Goal: Task Accomplishment & Management: Complete application form

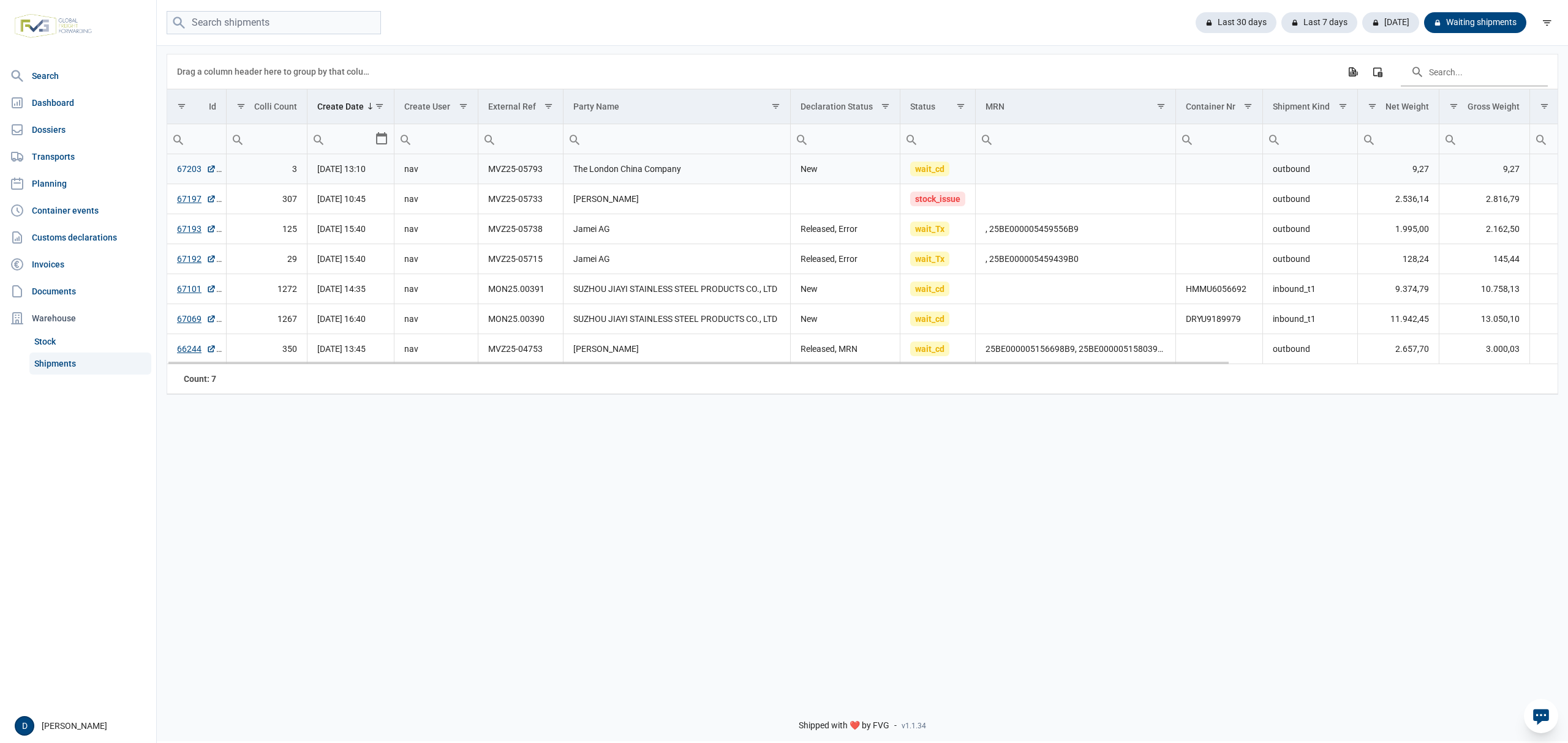
click at [185, 170] on link "67203" at bounding box center [196, 169] width 39 height 12
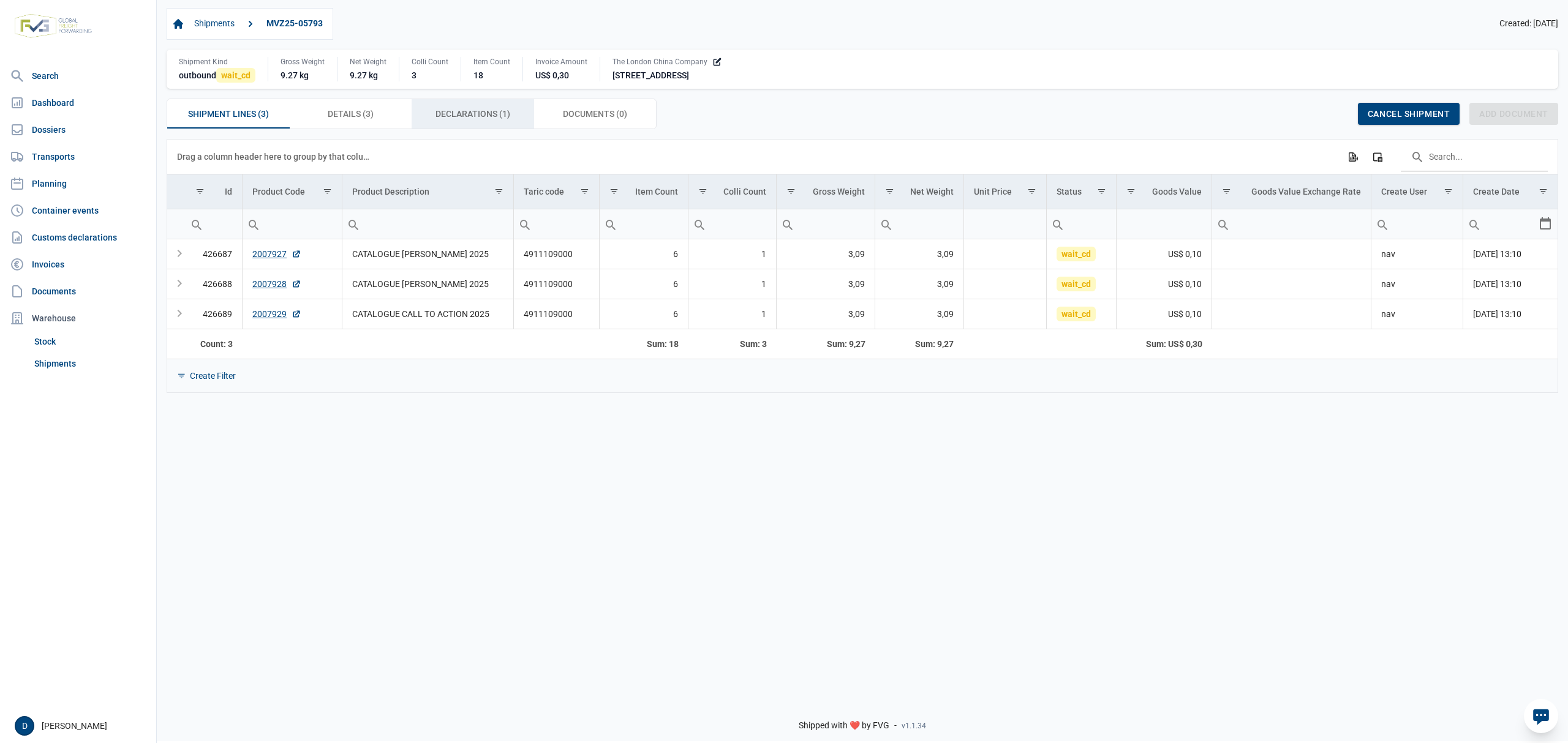
click at [459, 107] on div "Declarations (1) Declarations (1)" at bounding box center [473, 114] width 123 height 29
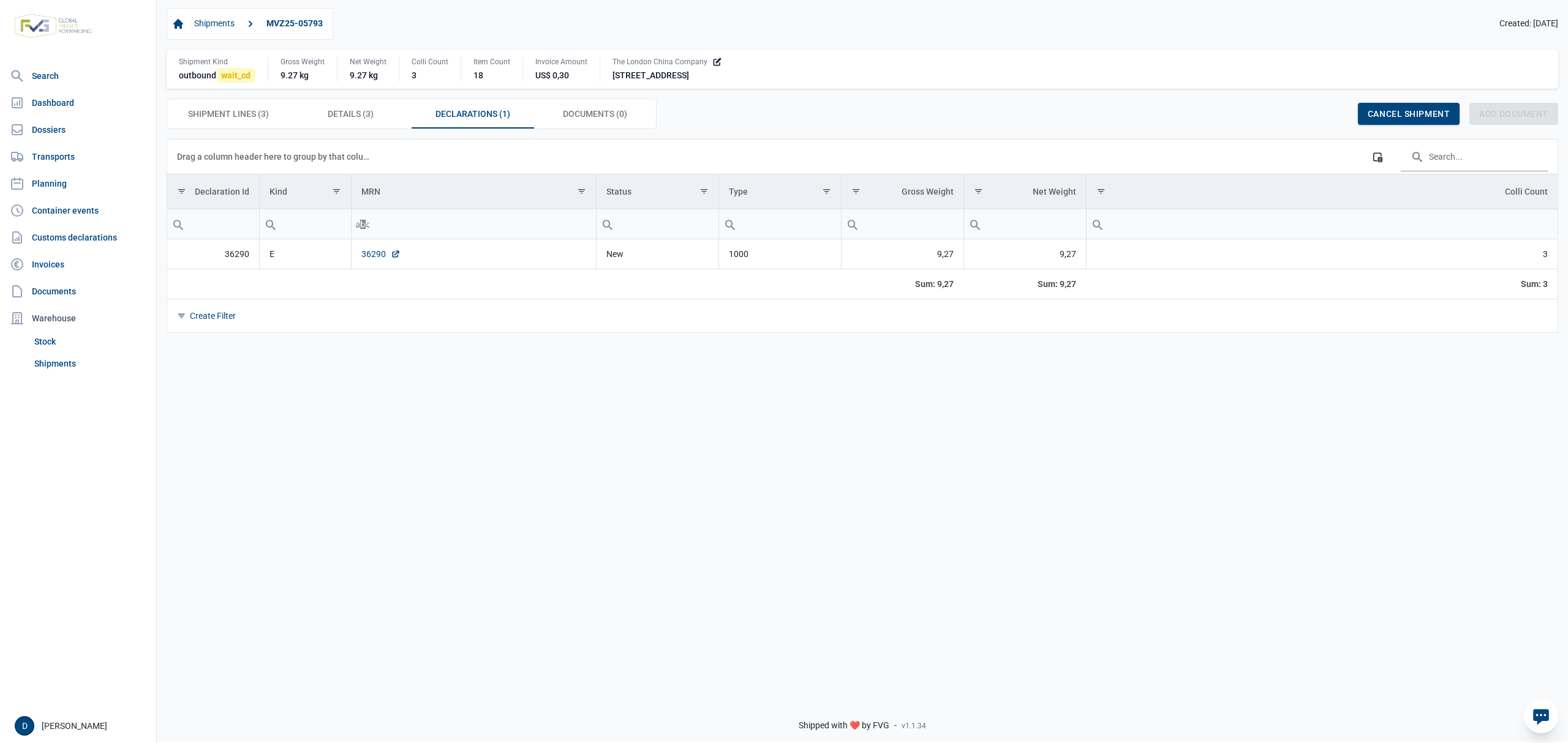
click at [376, 256] on link "36290" at bounding box center [381, 254] width 39 height 12
click at [366, 254] on link "36290" at bounding box center [381, 254] width 39 height 12
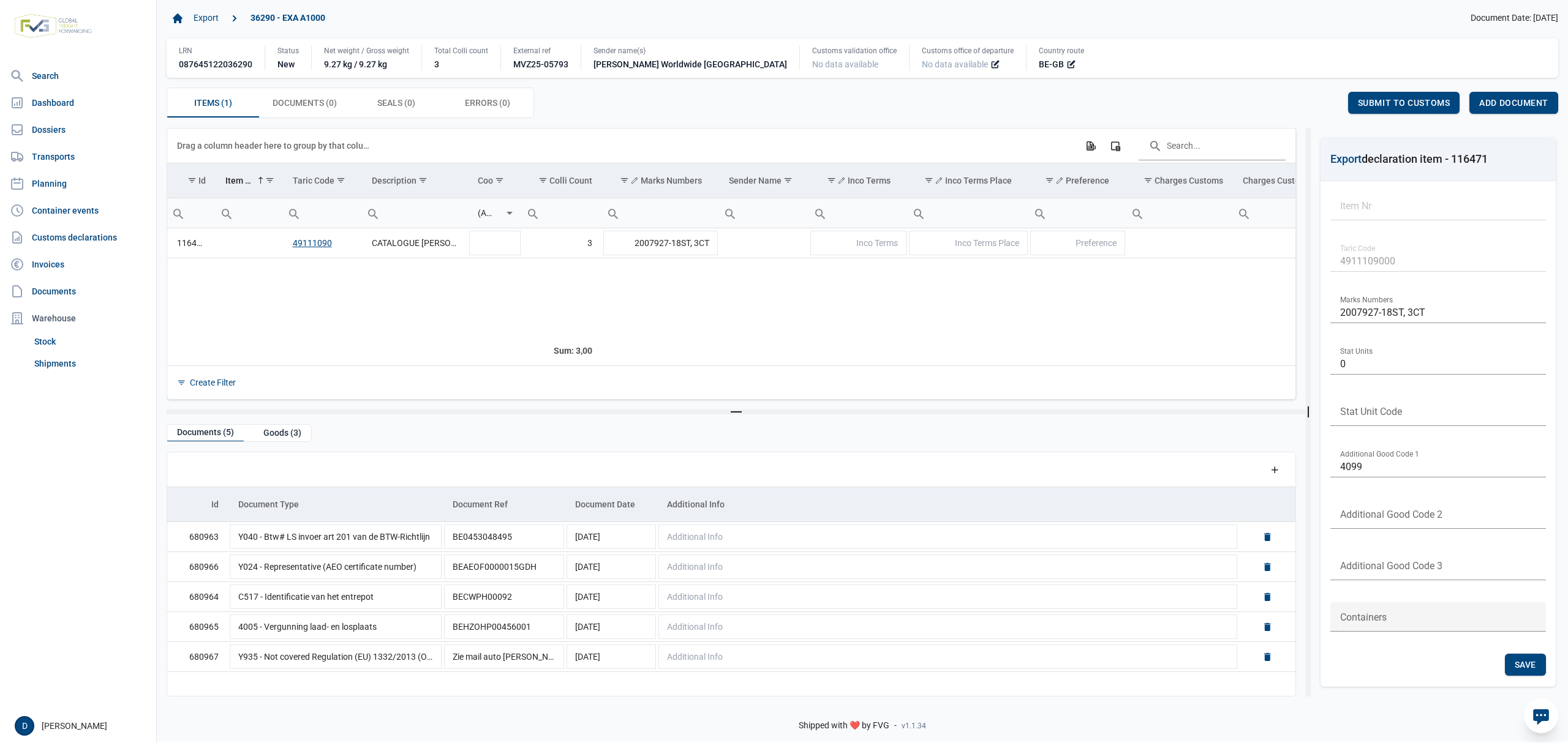
click at [922, 62] on span "No data available" at bounding box center [954, 65] width 66 height 12
click at [994, 62] on icon at bounding box center [997, 63] width 5 height 5
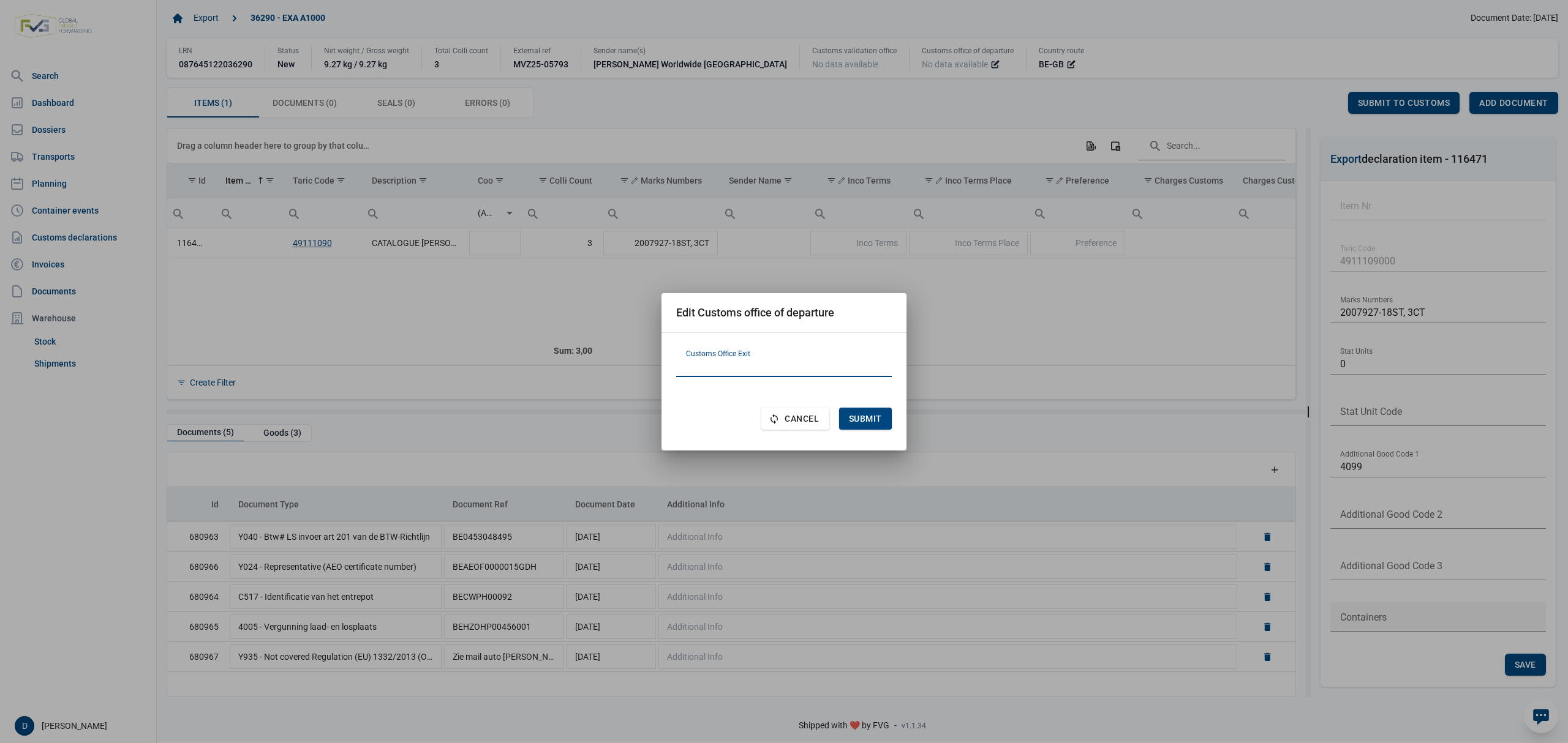
paste input "FR620001"
type input "FR620001"
click at [872, 417] on span "Submit" at bounding box center [865, 418] width 33 height 10
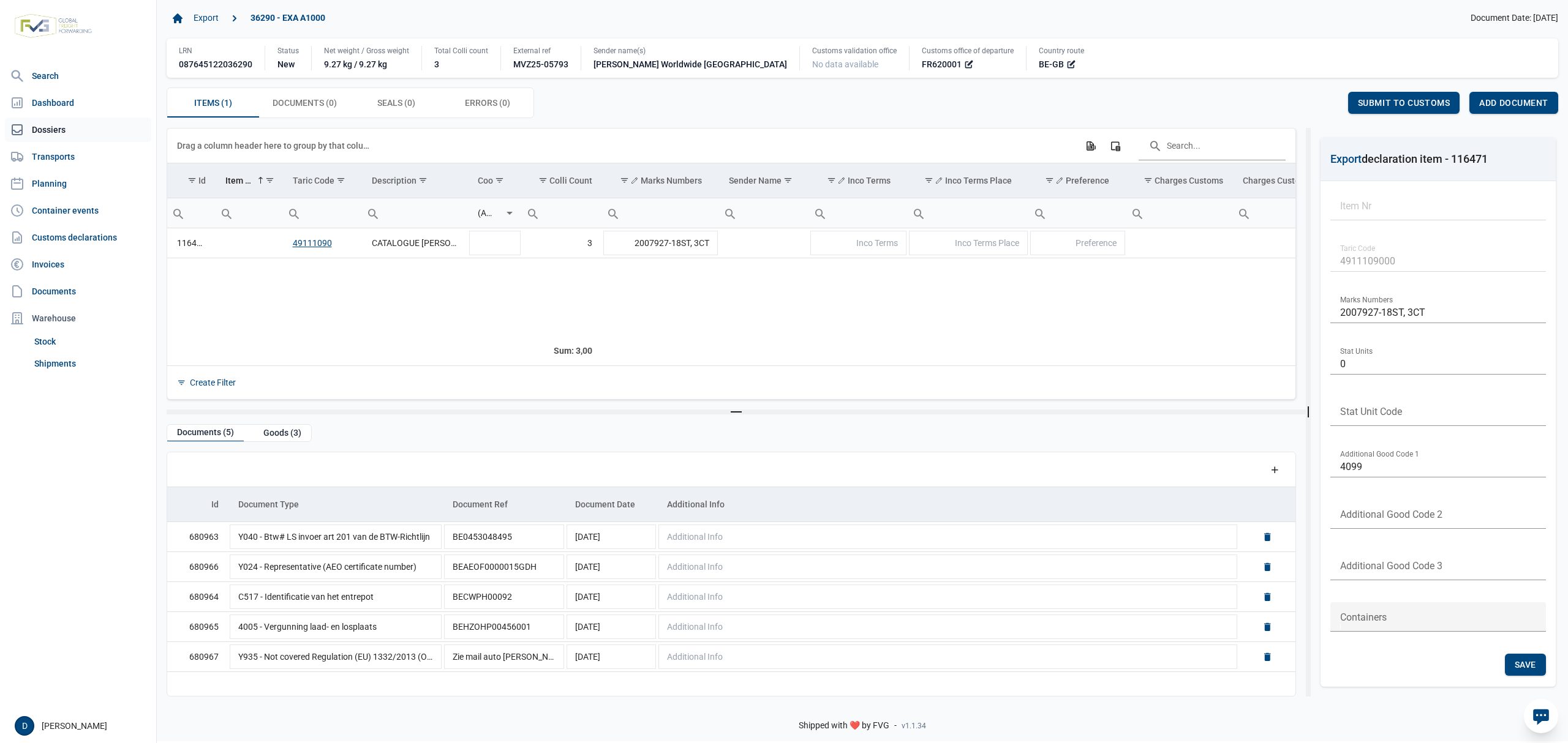
click at [47, 131] on link "Dossiers" at bounding box center [78, 130] width 147 height 25
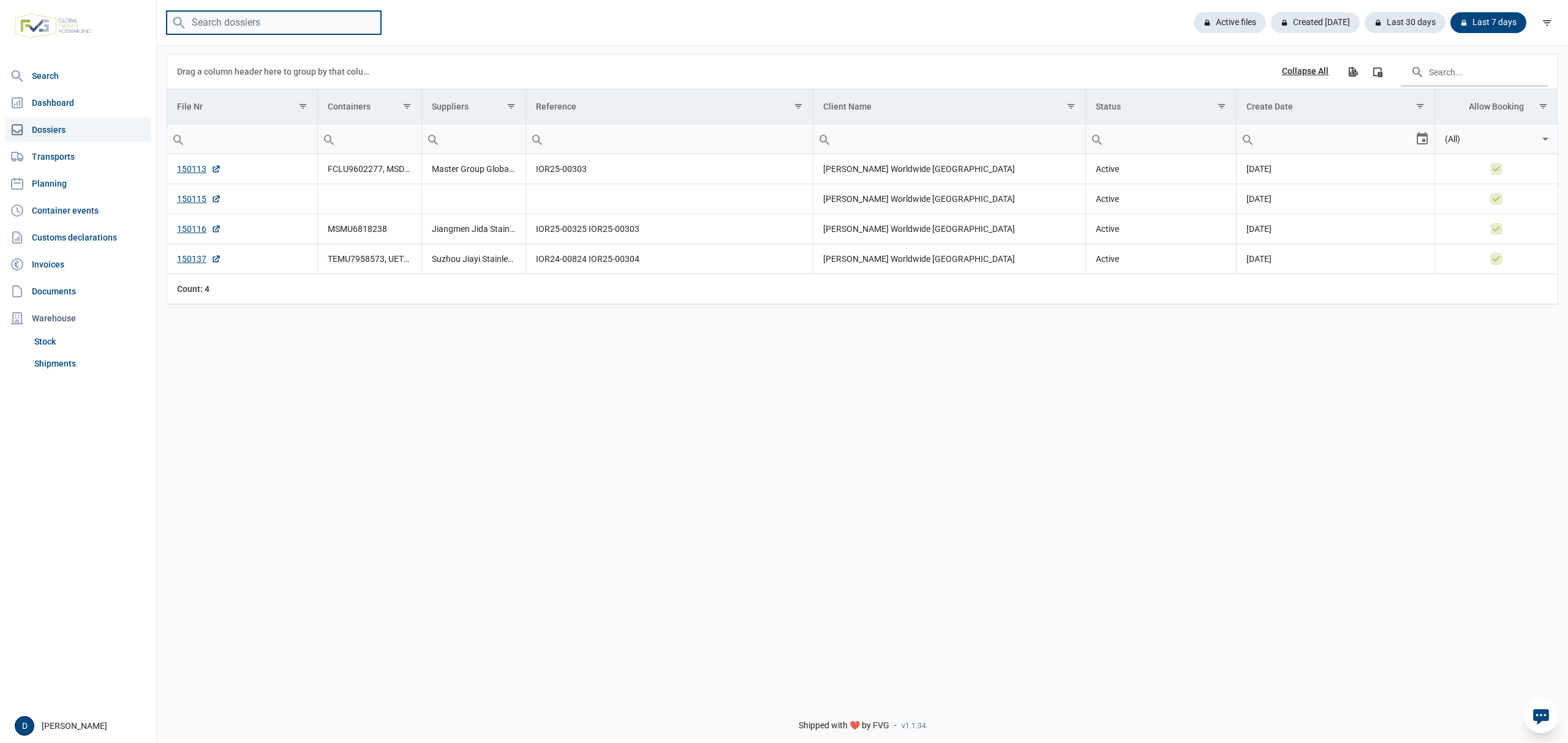
click at [246, 27] on input "search" at bounding box center [273, 22] width 214 height 24
paste input "149814"
type input "149814"
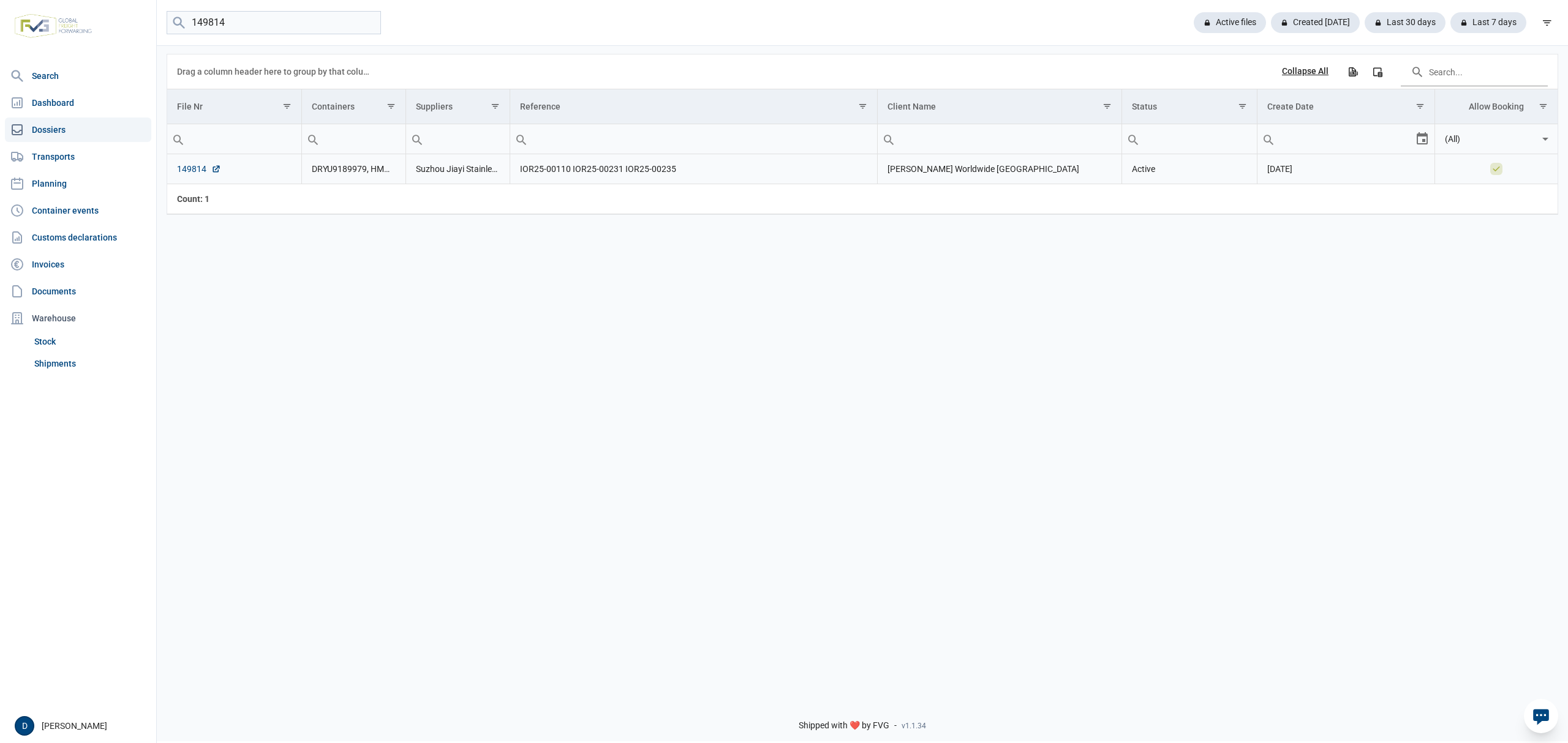
click at [203, 170] on link "149814" at bounding box center [199, 169] width 44 height 12
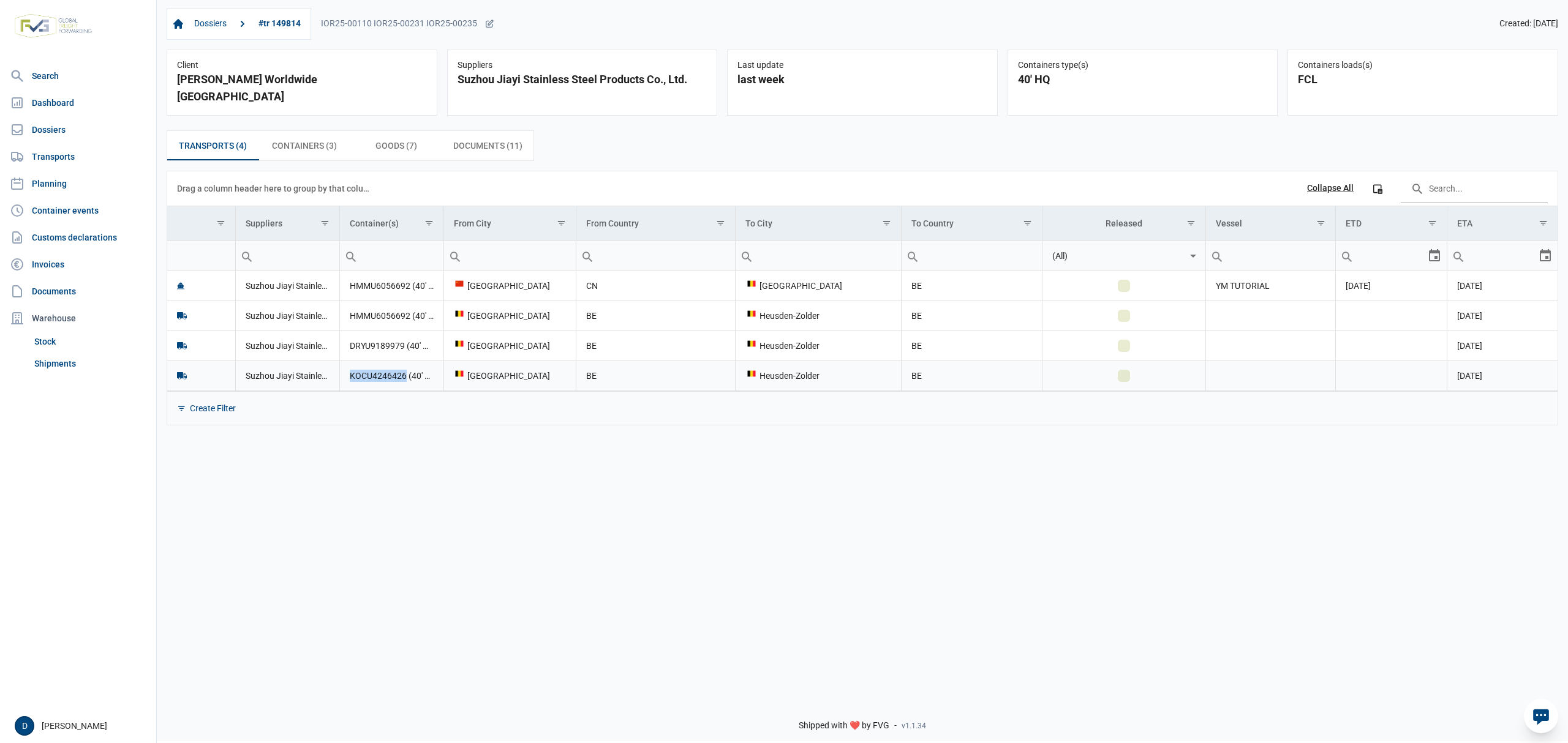
drag, startPoint x: 345, startPoint y: 368, endPoint x: 407, endPoint y: 370, distance: 62.0
click at [407, 370] on td "KOCU4246426 (40' HQ)" at bounding box center [391, 375] width 104 height 30
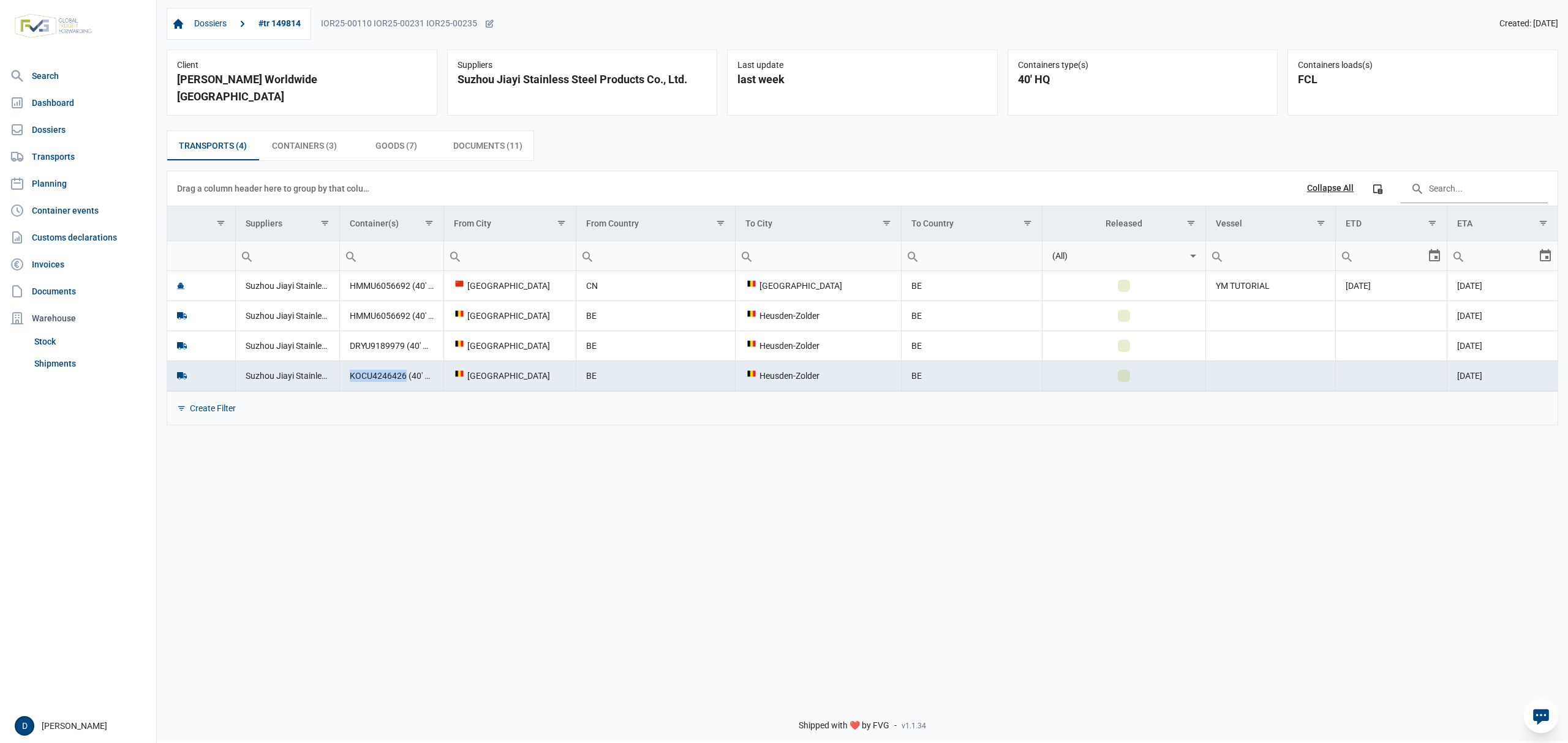
copy td "KOCU4246426"
click at [51, 358] on link "Shipments" at bounding box center [90, 363] width 122 height 22
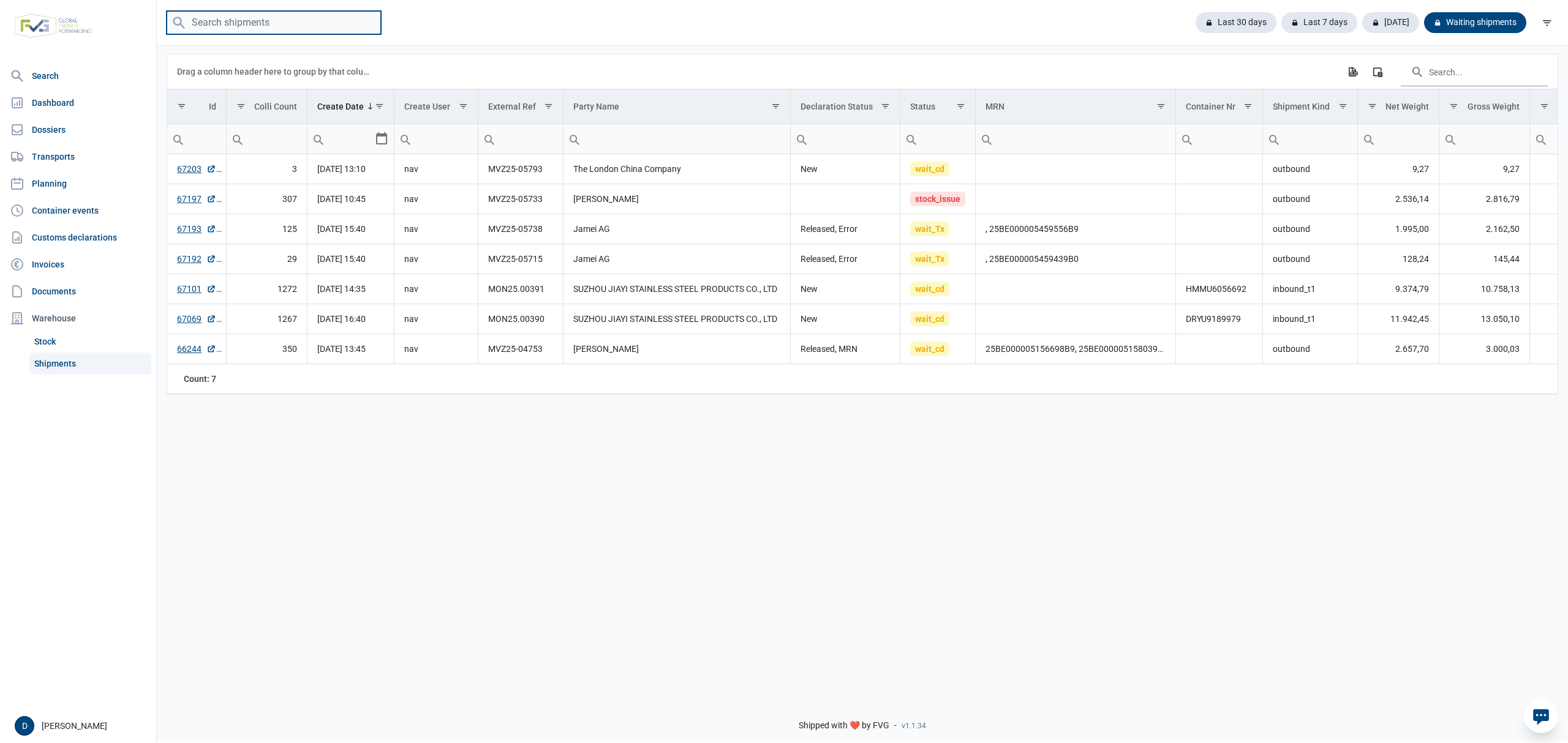
click at [273, 25] on input "search" at bounding box center [273, 22] width 214 height 24
paste input "KOCU4246426"
type input "KOCU4246426"
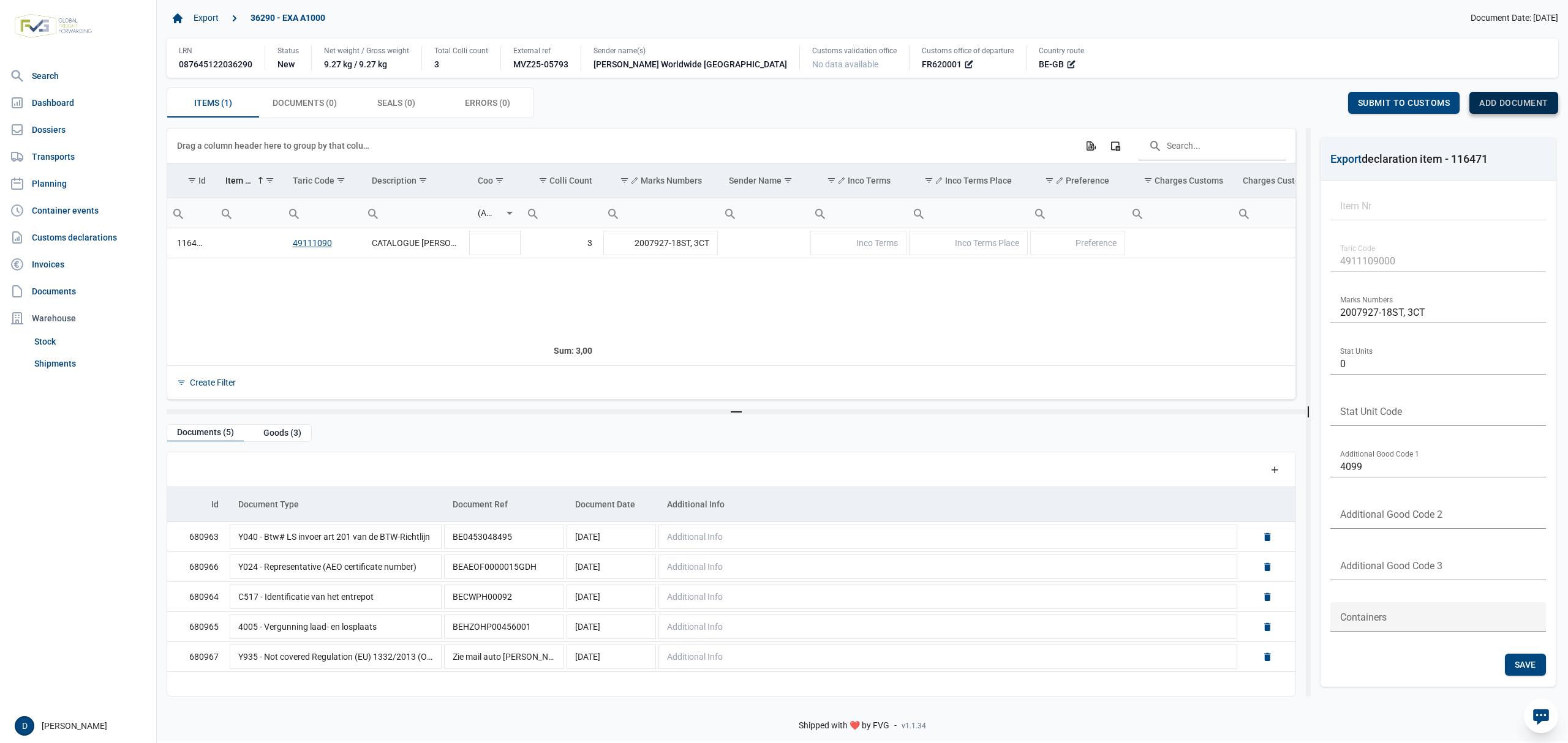
click at [1510, 104] on span "Add document" at bounding box center [1514, 102] width 69 height 10
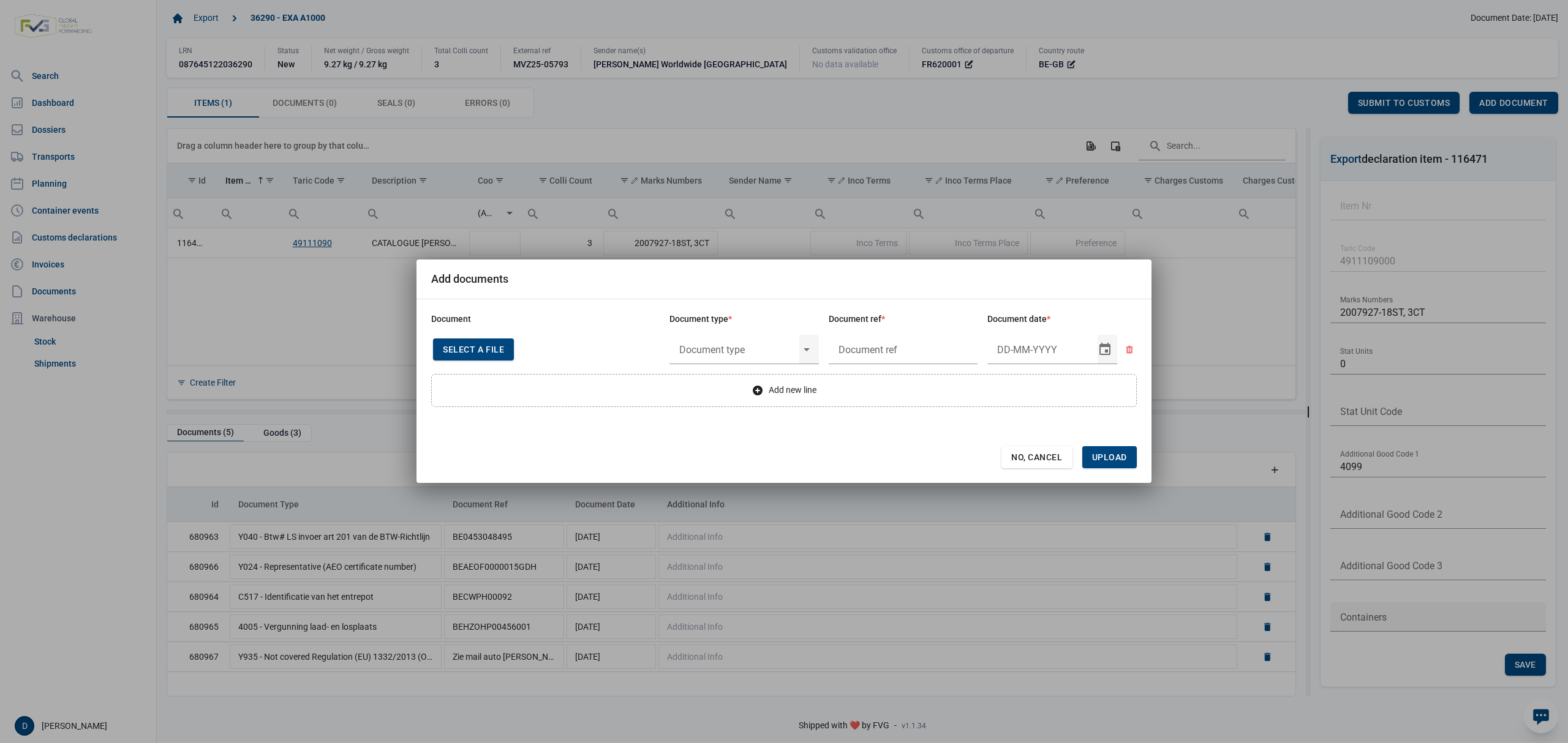
click at [479, 349] on span "Select a file" at bounding box center [473, 349] width 61 height 10
type input "Invoice VFA25-07555"
click at [756, 349] on input "text" at bounding box center [734, 350] width 130 height 32
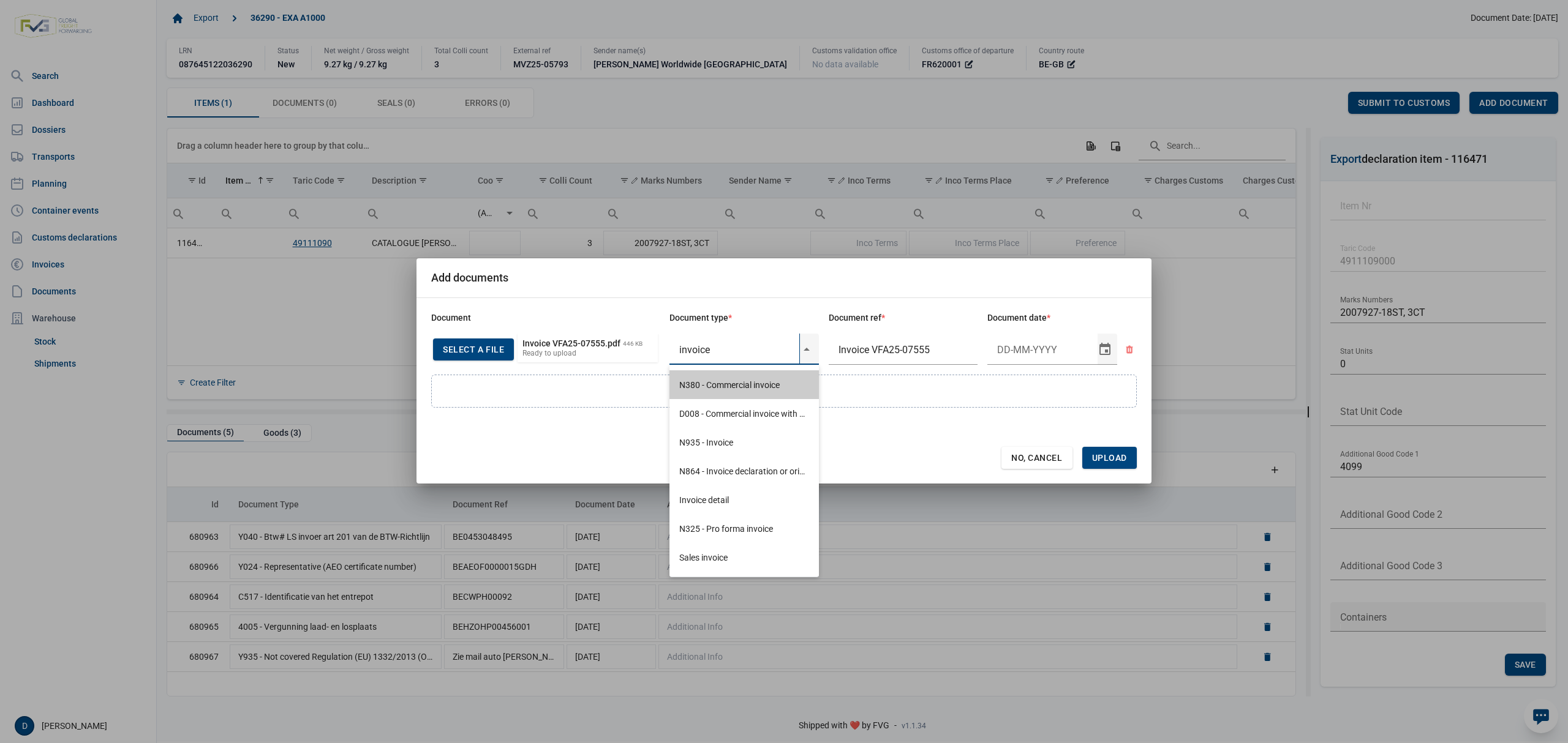
click at [726, 380] on div "N380 - Commercial invoice" at bounding box center [744, 384] width 149 height 28
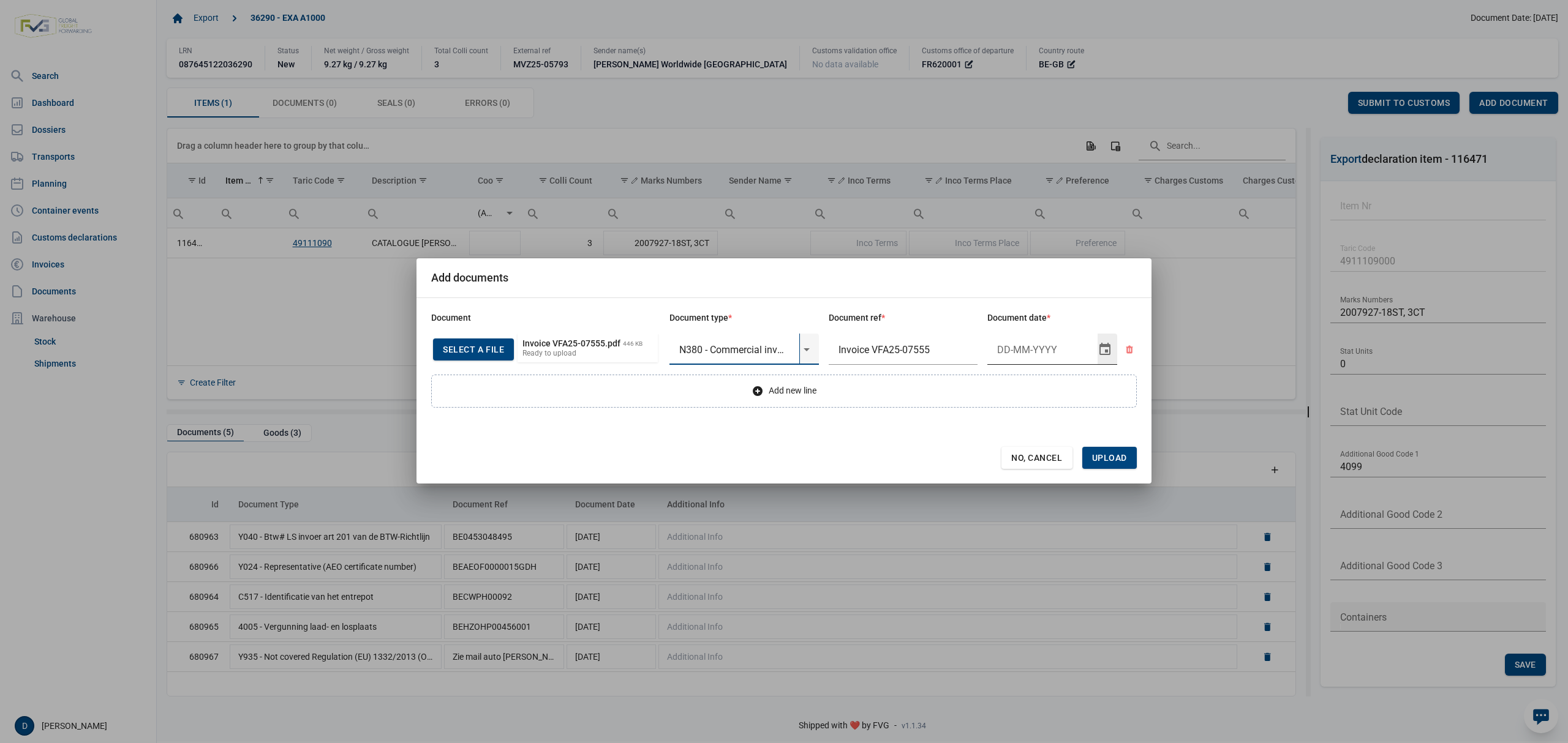
type input "N380 - Commercial invoice"
click at [1025, 352] on input "Document date" at bounding box center [1042, 350] width 110 height 32
type input "6-10-2025"
click at [1101, 456] on span "Upload" at bounding box center [1109, 457] width 35 height 10
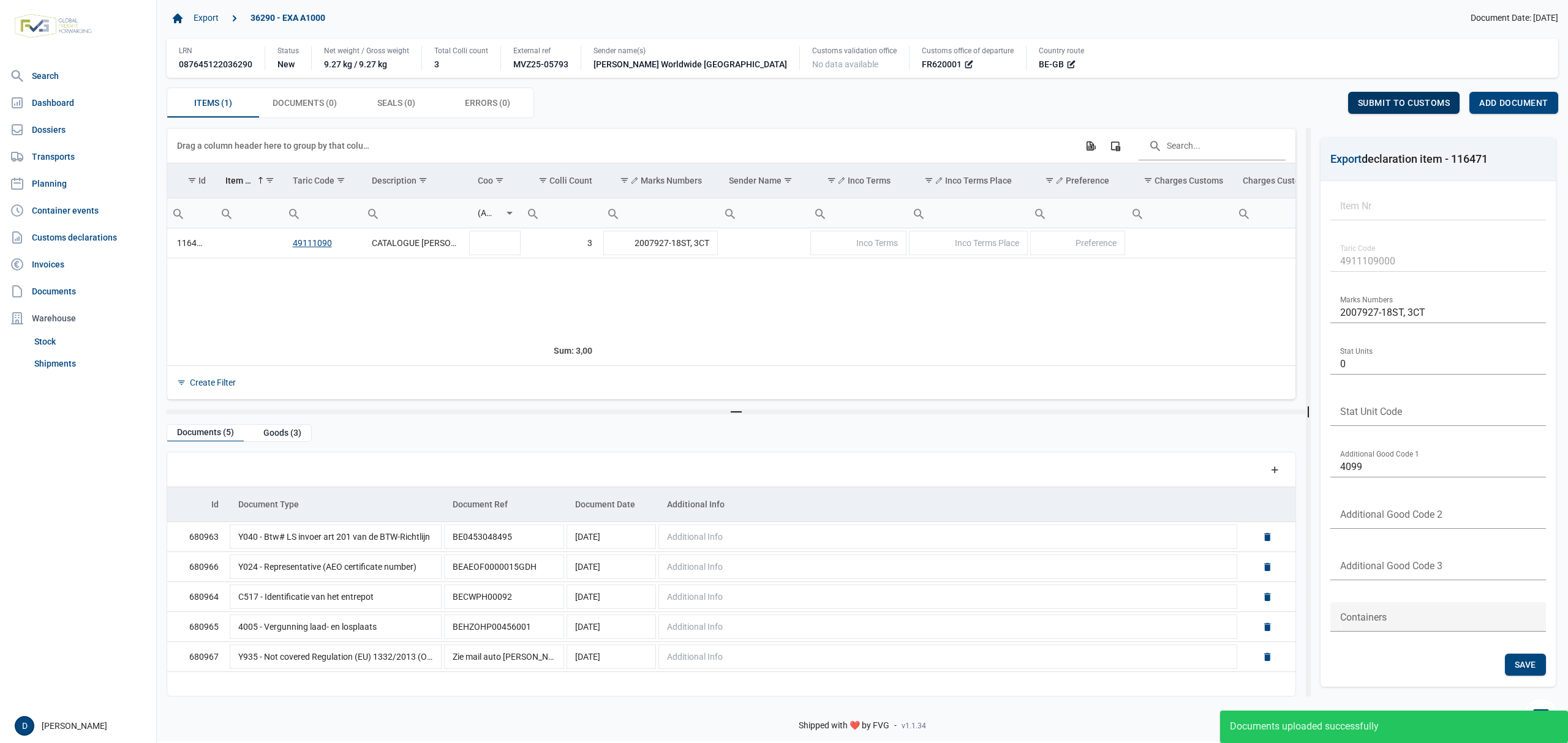
click at [1372, 104] on span "Submit to customs" at bounding box center [1404, 102] width 92 height 10
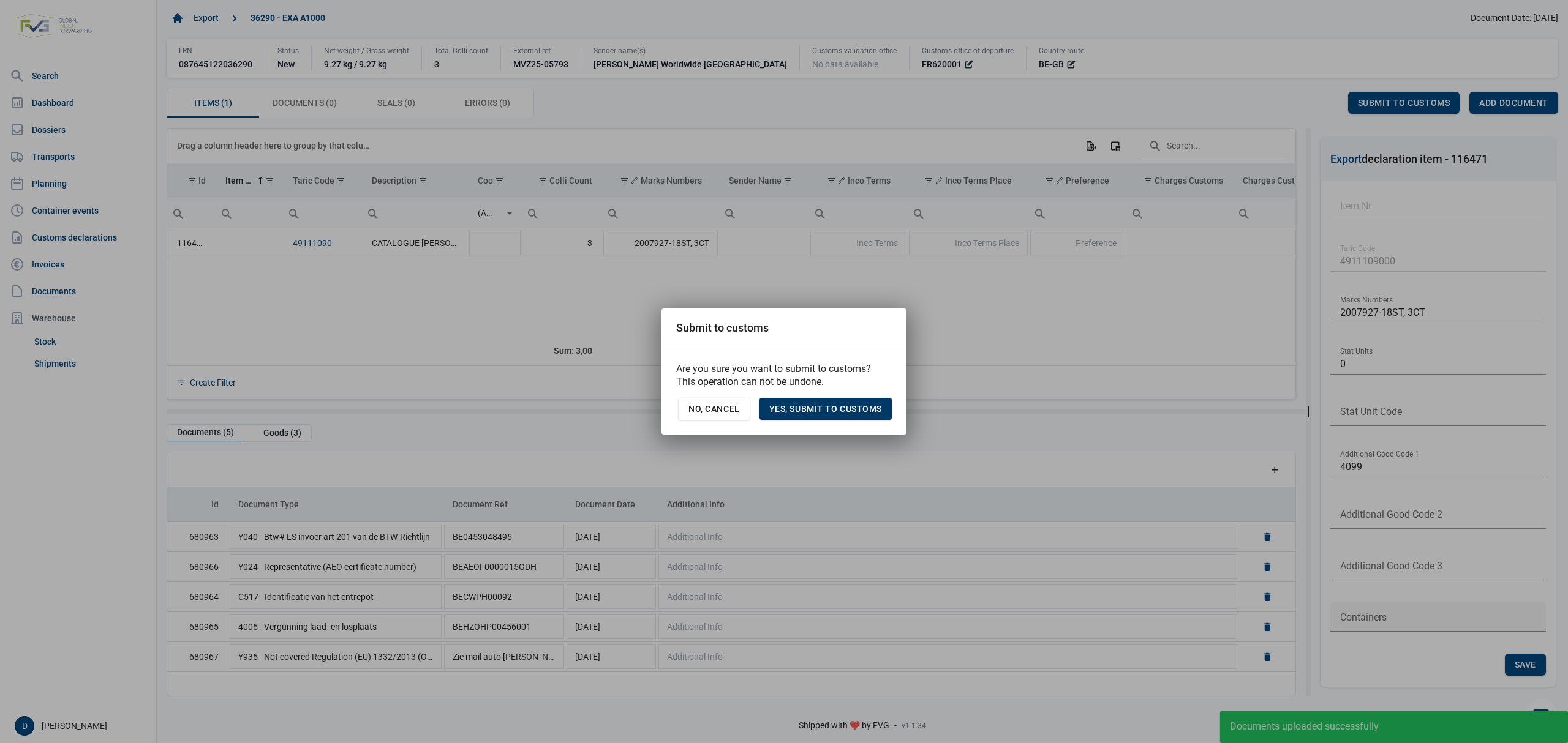
click at [849, 404] on span "Yes, Submit to customs" at bounding box center [825, 408] width 113 height 10
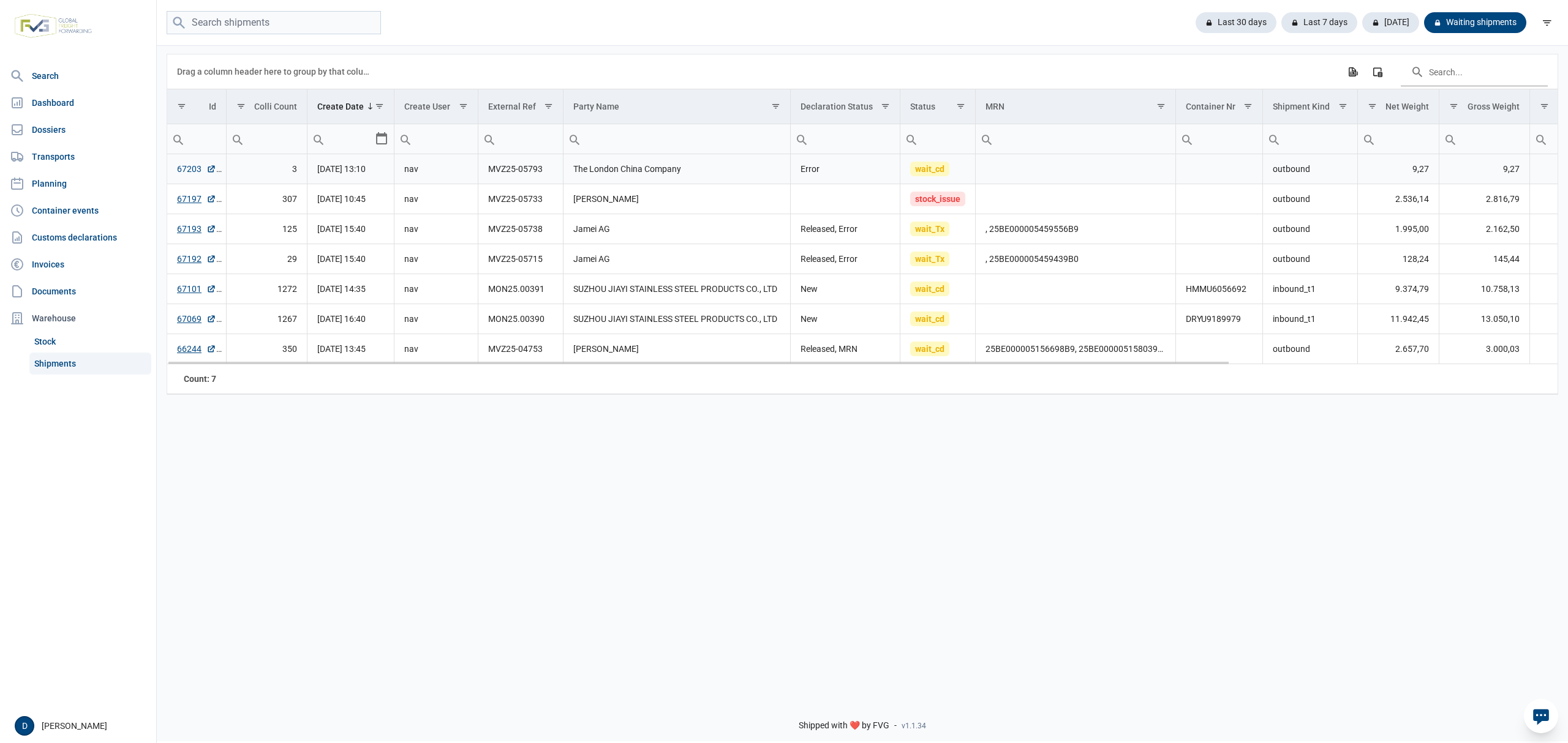
click at [180, 170] on link "67203" at bounding box center [196, 169] width 39 height 12
click at [43, 123] on link "Dossiers" at bounding box center [78, 130] width 147 height 25
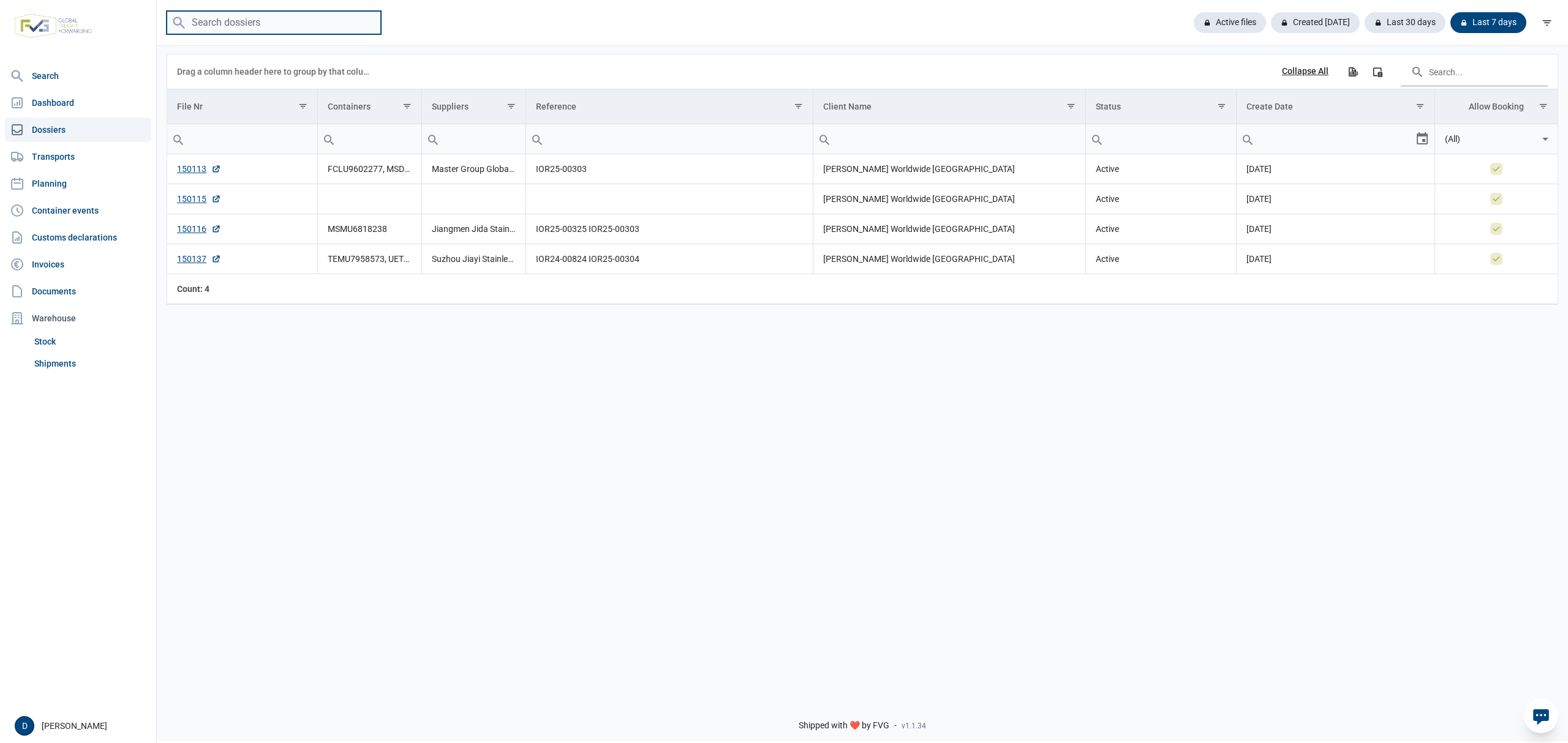
click at [239, 25] on input "search" at bounding box center [273, 22] width 214 height 24
click at [211, 25] on input "149" at bounding box center [273, 22] width 214 height 24
type input "149814"
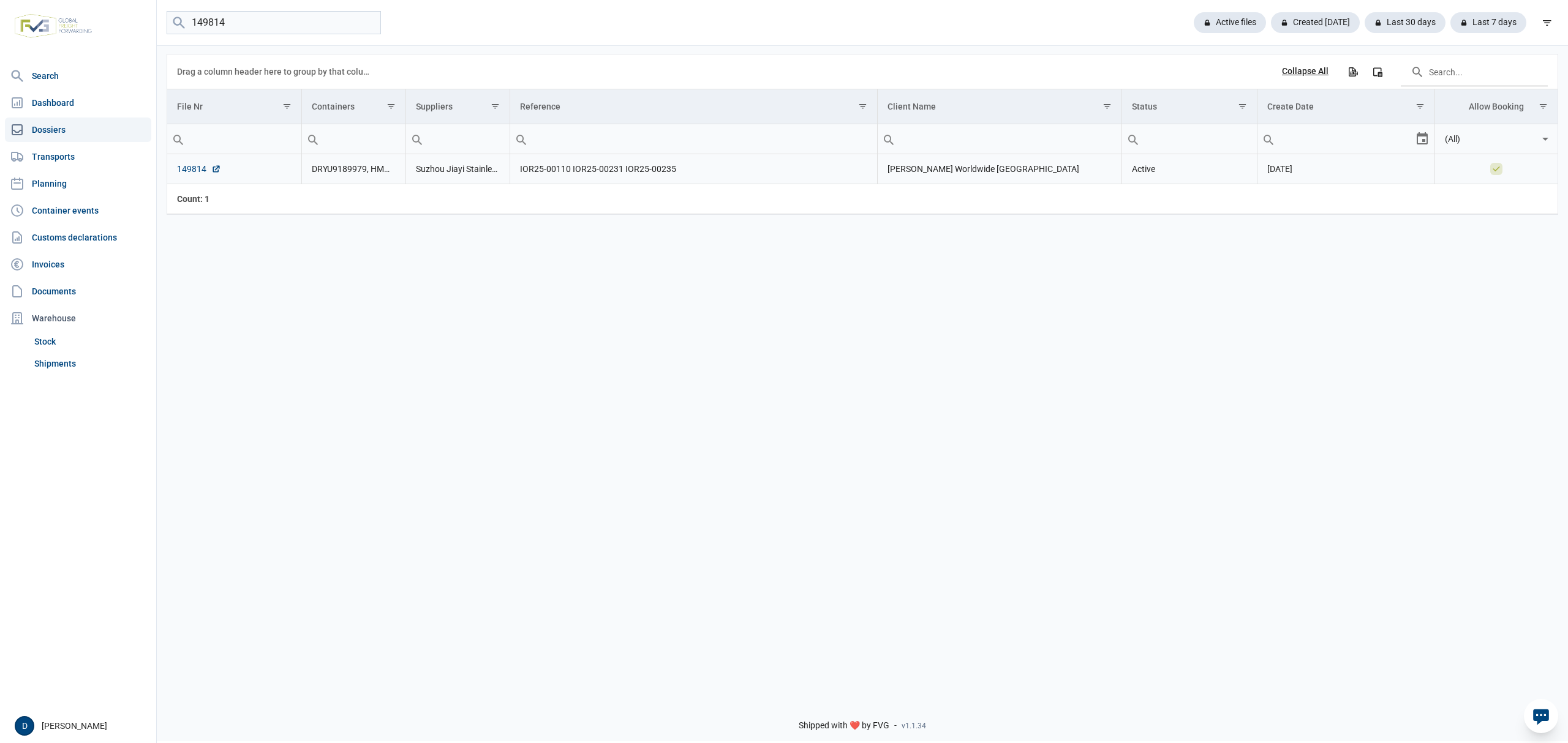
click at [187, 172] on link "149814" at bounding box center [199, 169] width 44 height 12
click at [197, 173] on link "149814" at bounding box center [199, 169] width 44 height 12
drag, startPoint x: 174, startPoint y: 177, endPoint x: 214, endPoint y: 178, distance: 40.0
click at [214, 178] on td "149814" at bounding box center [234, 170] width 135 height 30
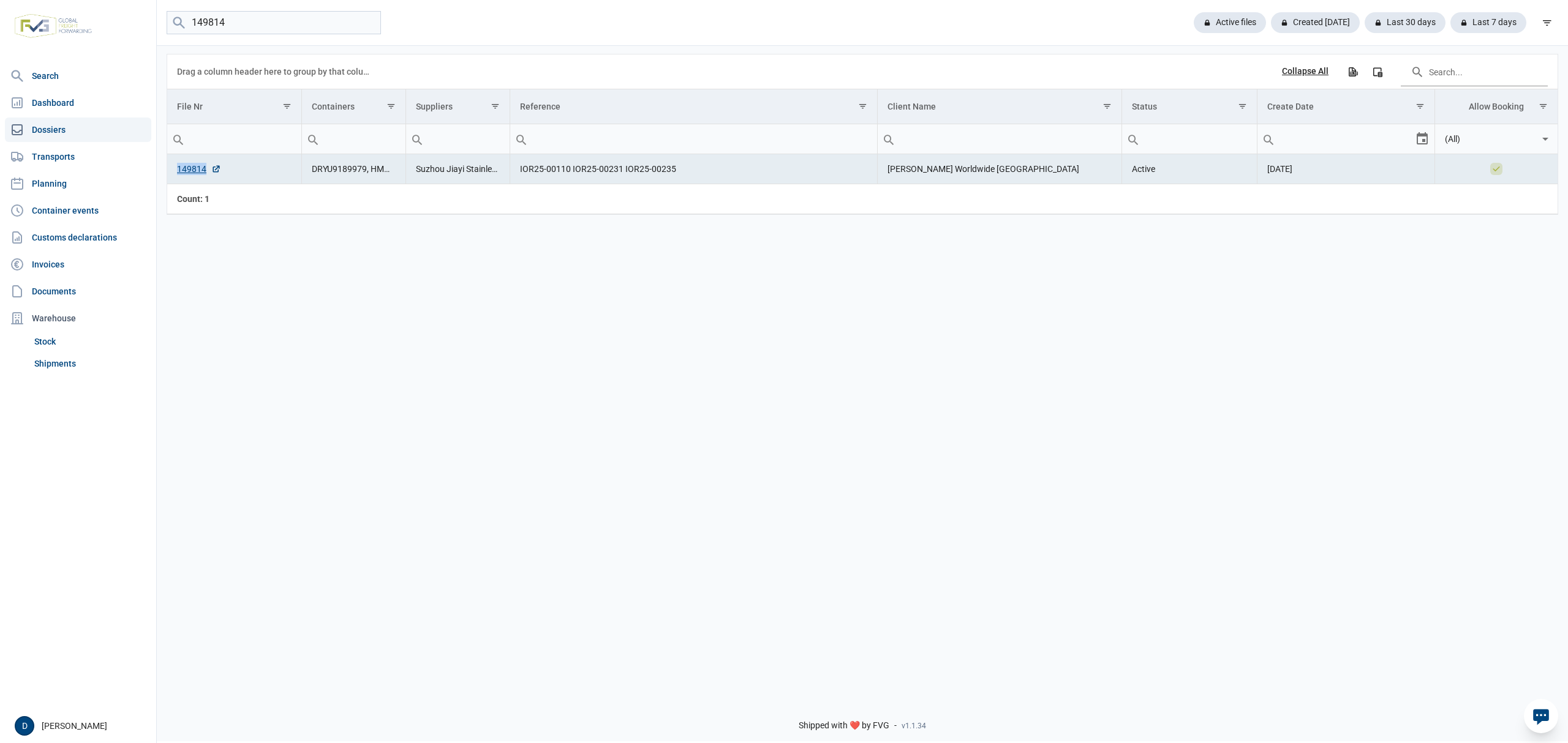
copy link "149814"
click at [469, 1] on div "149814 Active files Created today Last 30 days Last 7 days" at bounding box center [862, 23] width 1411 height 46
click at [67, 360] on link "Shipments" at bounding box center [90, 363] width 122 height 22
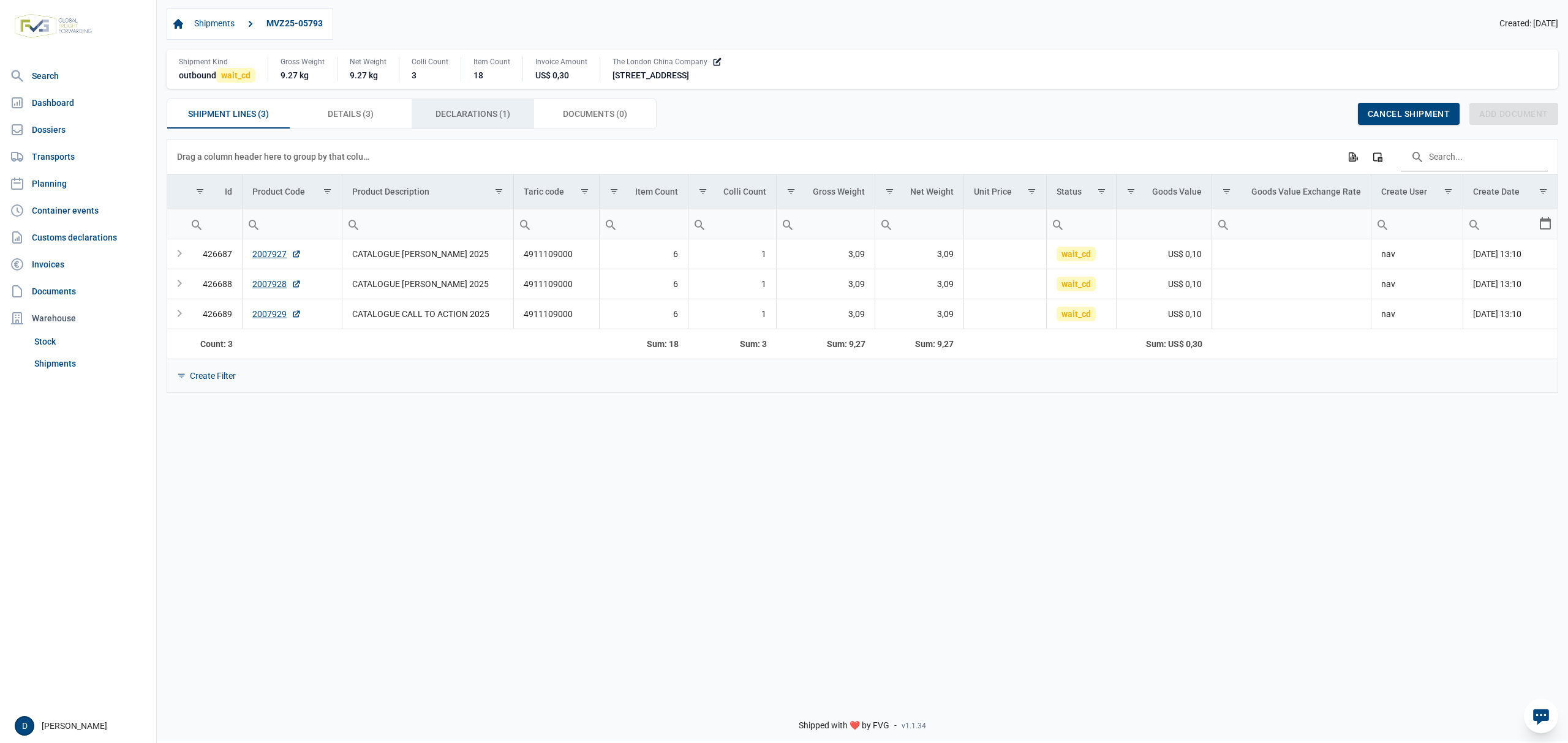
click at [465, 117] on span "Declarations (1) Declarations (1)" at bounding box center [472, 114] width 75 height 15
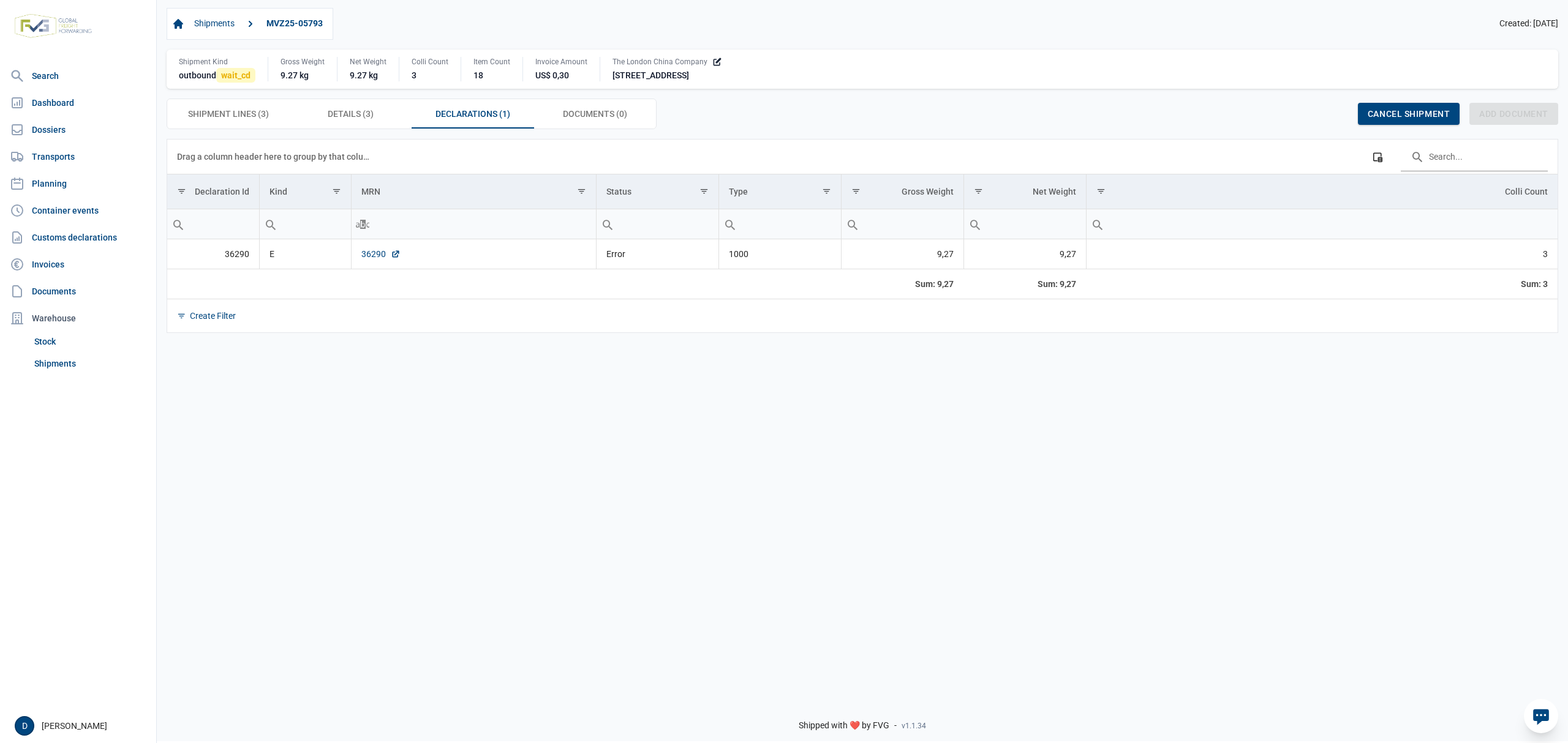
click at [374, 257] on link "36290" at bounding box center [381, 254] width 39 height 12
click at [1398, 112] on span "Cancel shipment" at bounding box center [1408, 114] width 82 height 10
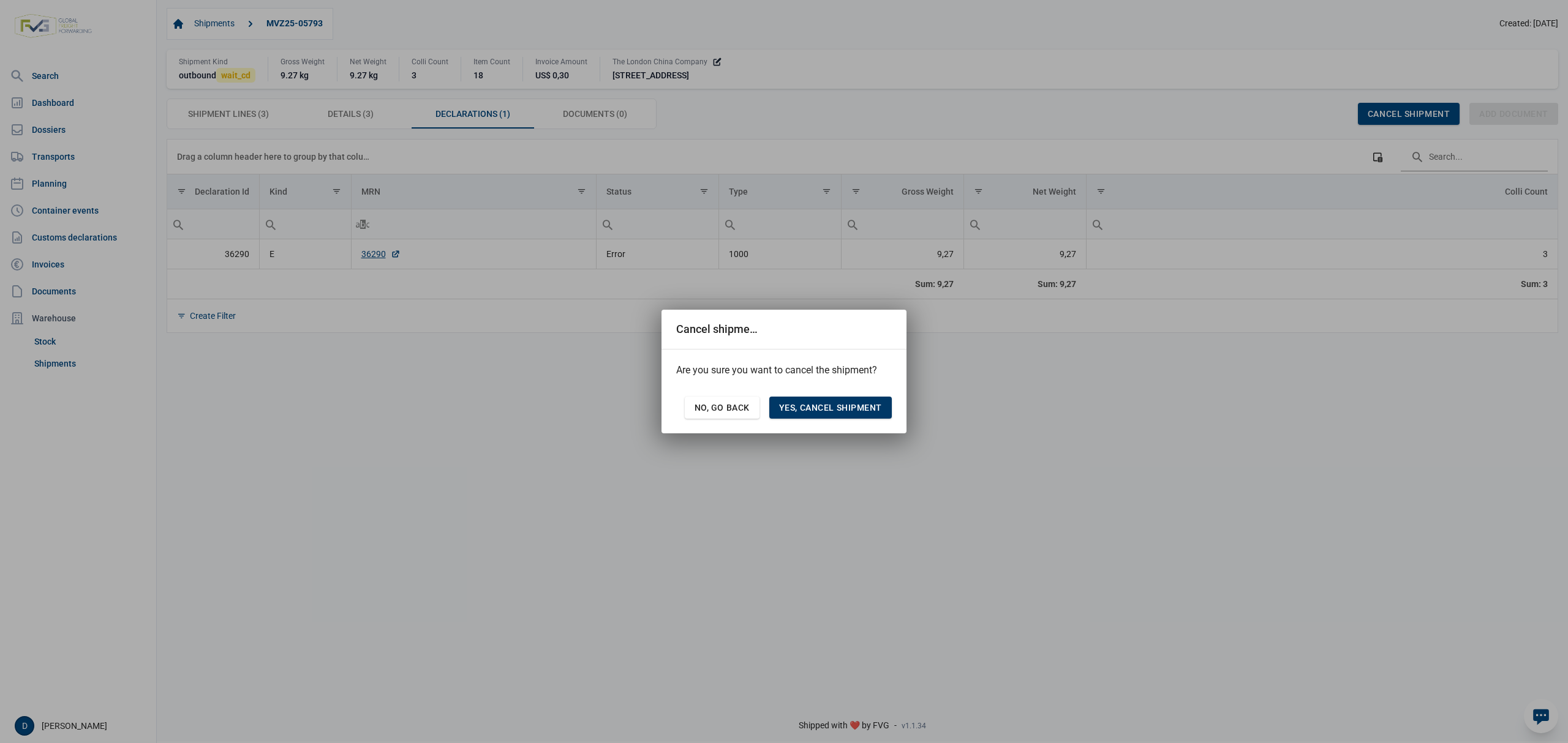
click at [819, 410] on span "Yes, cancel shipment" at bounding box center [830, 407] width 103 height 10
click at [846, 417] on span "Yes, cancel shipment" at bounding box center [830, 407] width 123 height 22
click at [720, 407] on span "No, go back" at bounding box center [722, 407] width 55 height 10
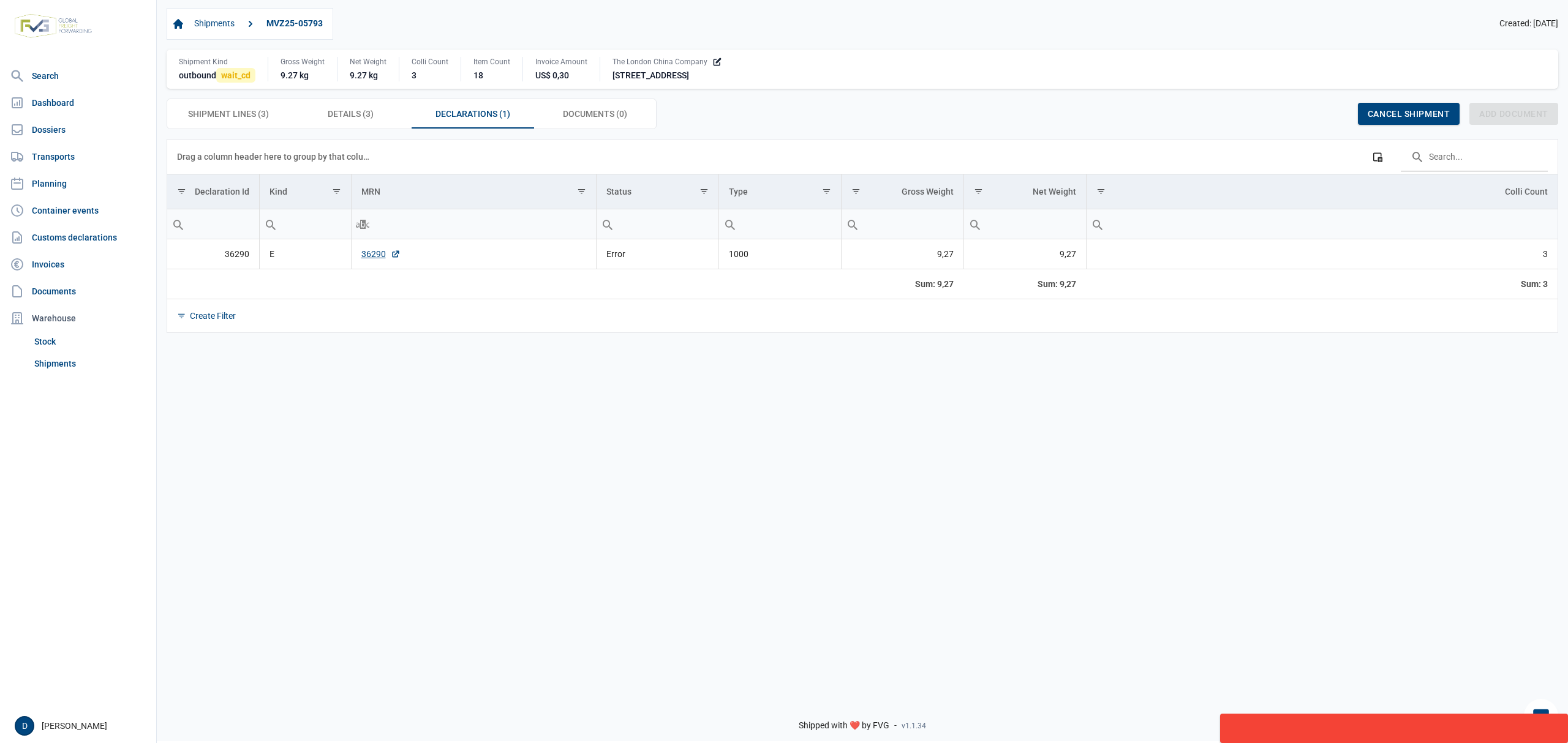
click at [1072, 120] on div "Shipment Lines (3) Shipment Lines (3) Details (3) Details (3) Declarations (1) …" at bounding box center [862, 114] width 1391 height 30
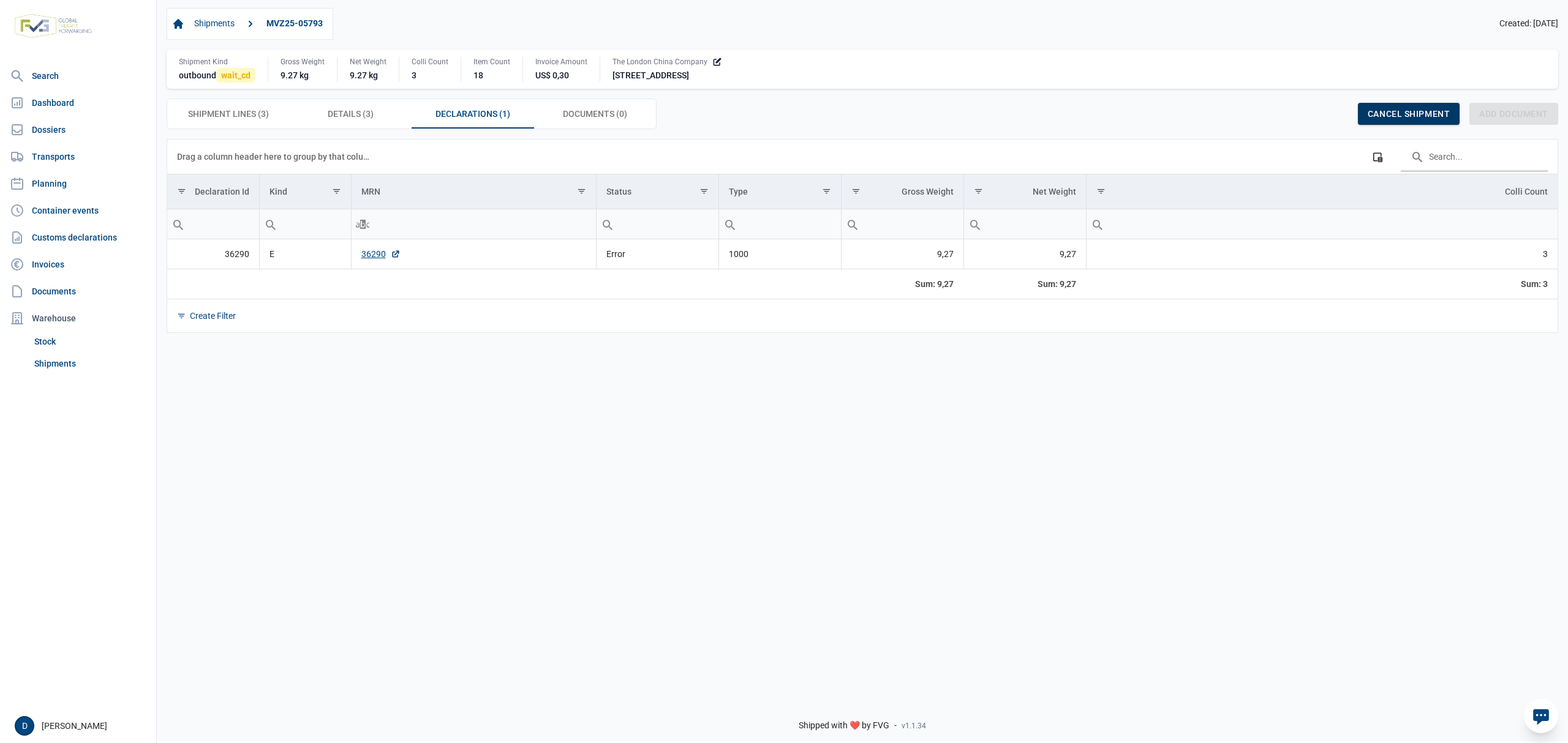
click at [1384, 113] on span "Cancel shipment" at bounding box center [1408, 114] width 82 height 10
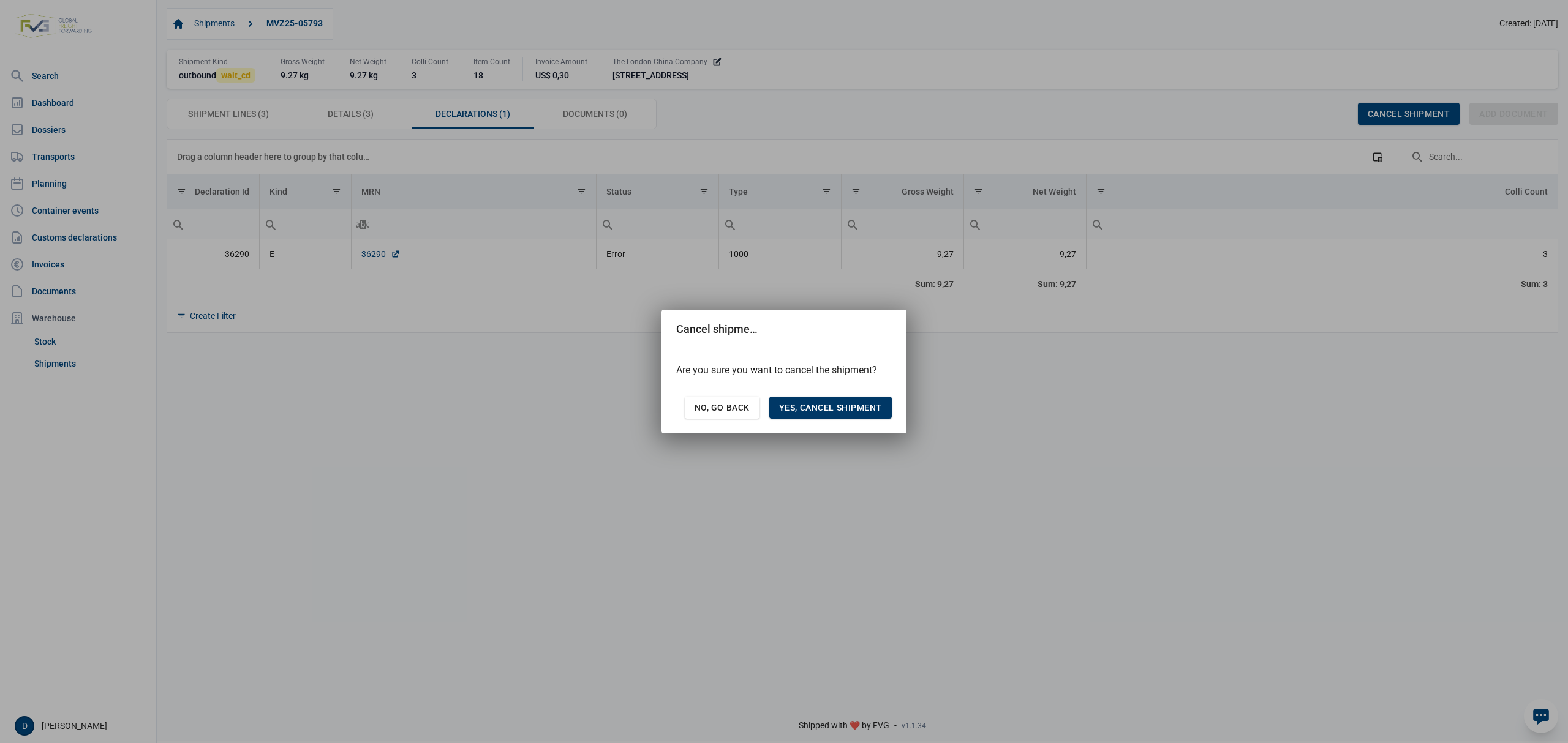
click at [829, 410] on span "Yes, cancel shipment" at bounding box center [830, 407] width 103 height 10
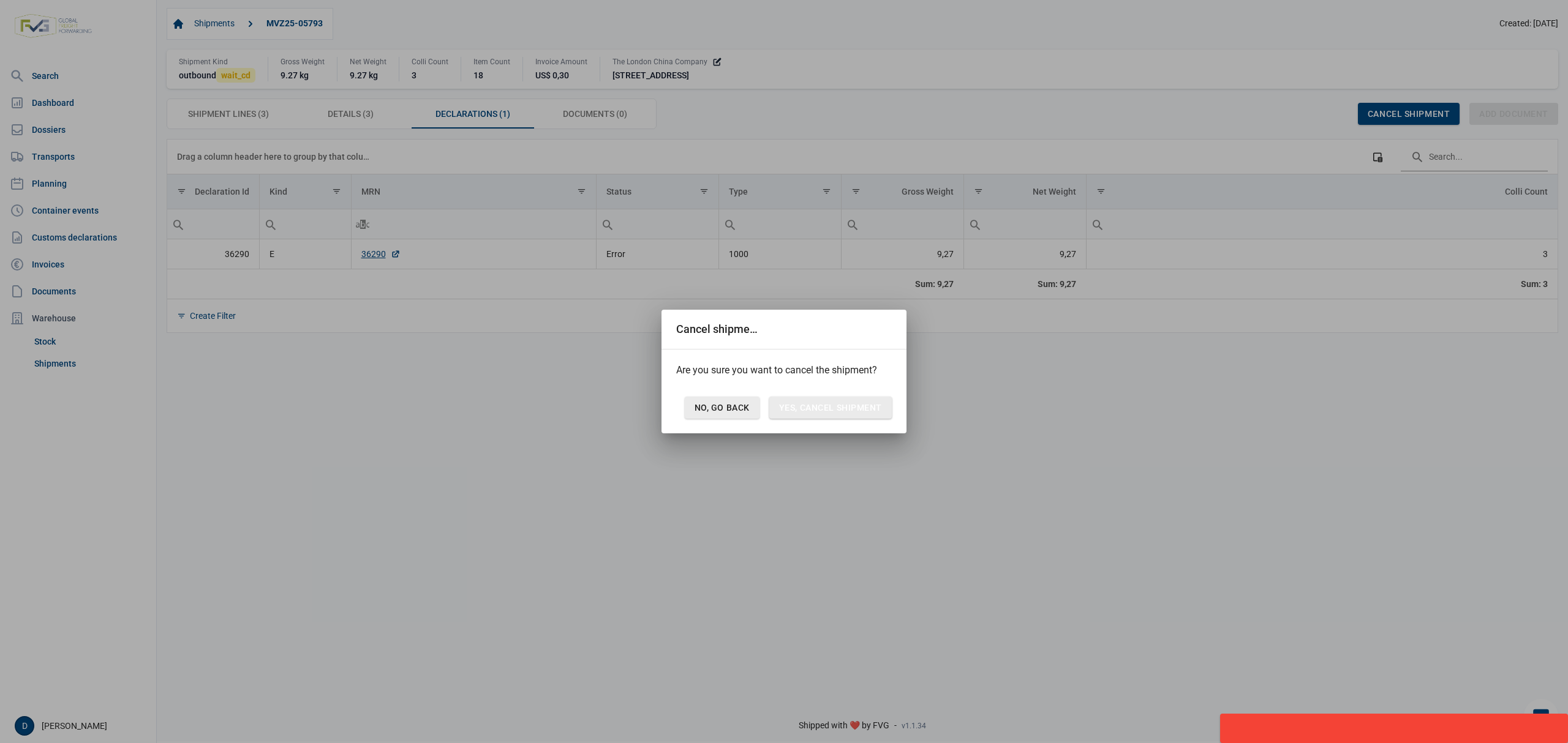
click at [714, 407] on span "No, go back" at bounding box center [722, 407] width 55 height 10
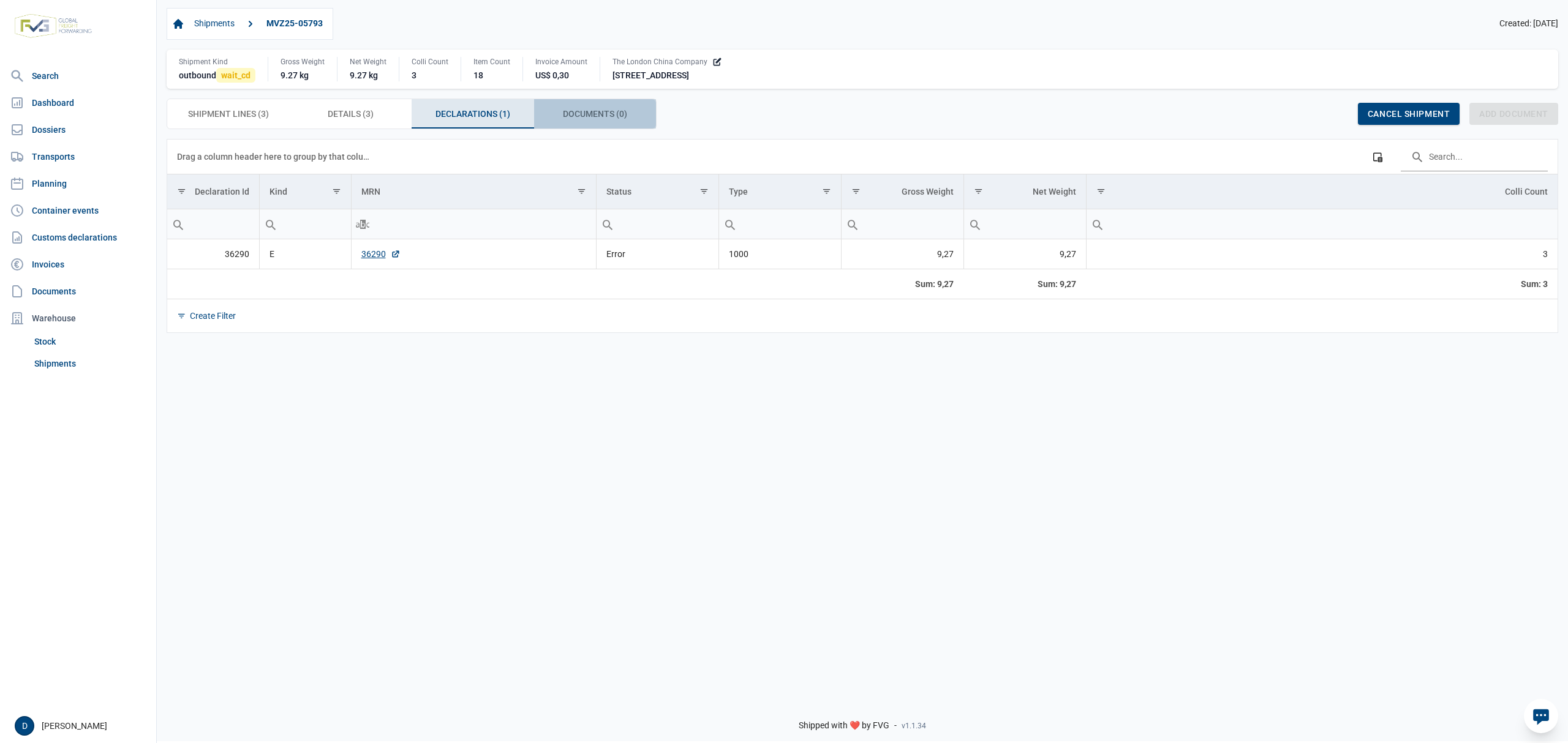
click at [599, 117] on span "Documents (0) Documents (0)" at bounding box center [595, 114] width 64 height 15
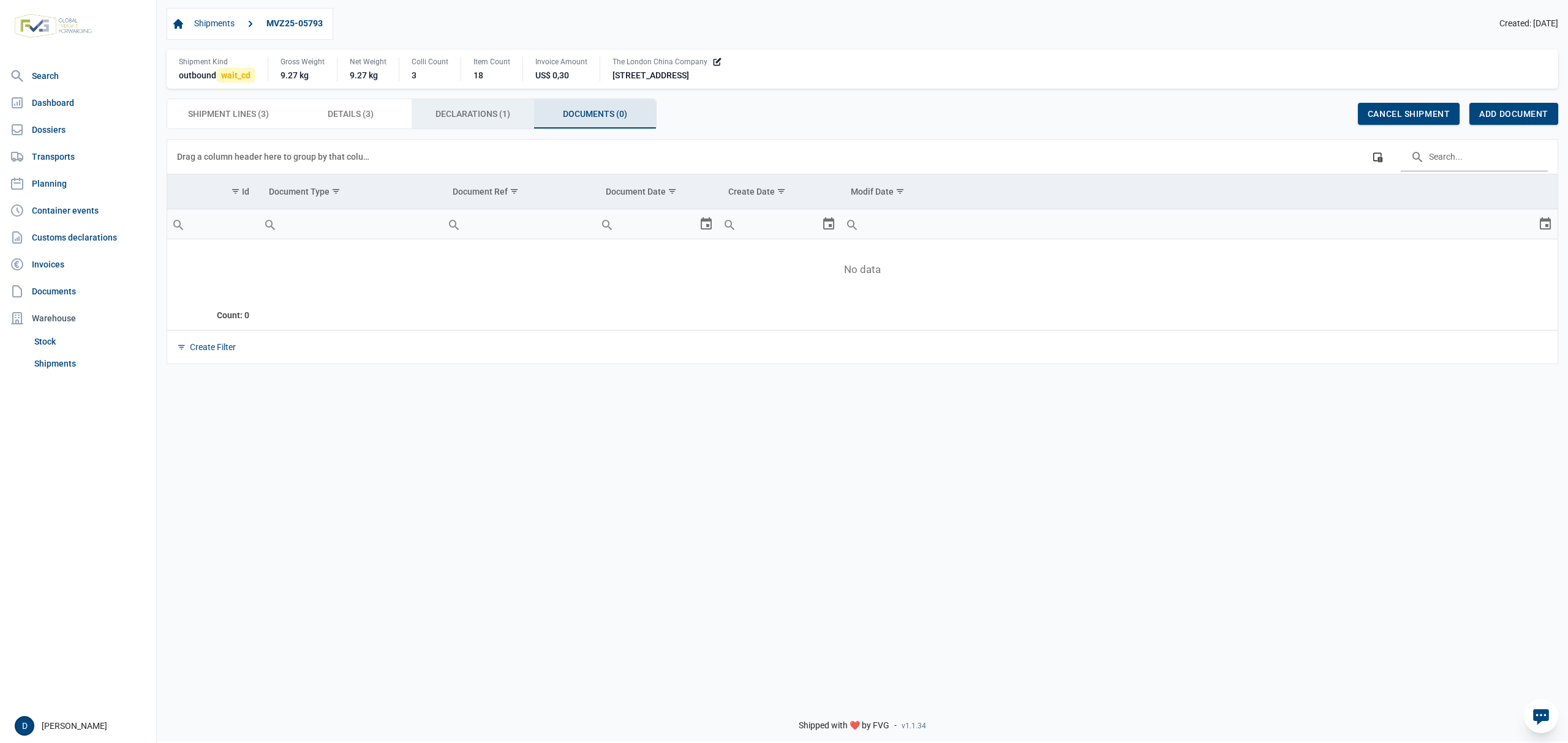
click at [488, 118] on span "Declarations (1) Declarations (1)" at bounding box center [472, 114] width 75 height 15
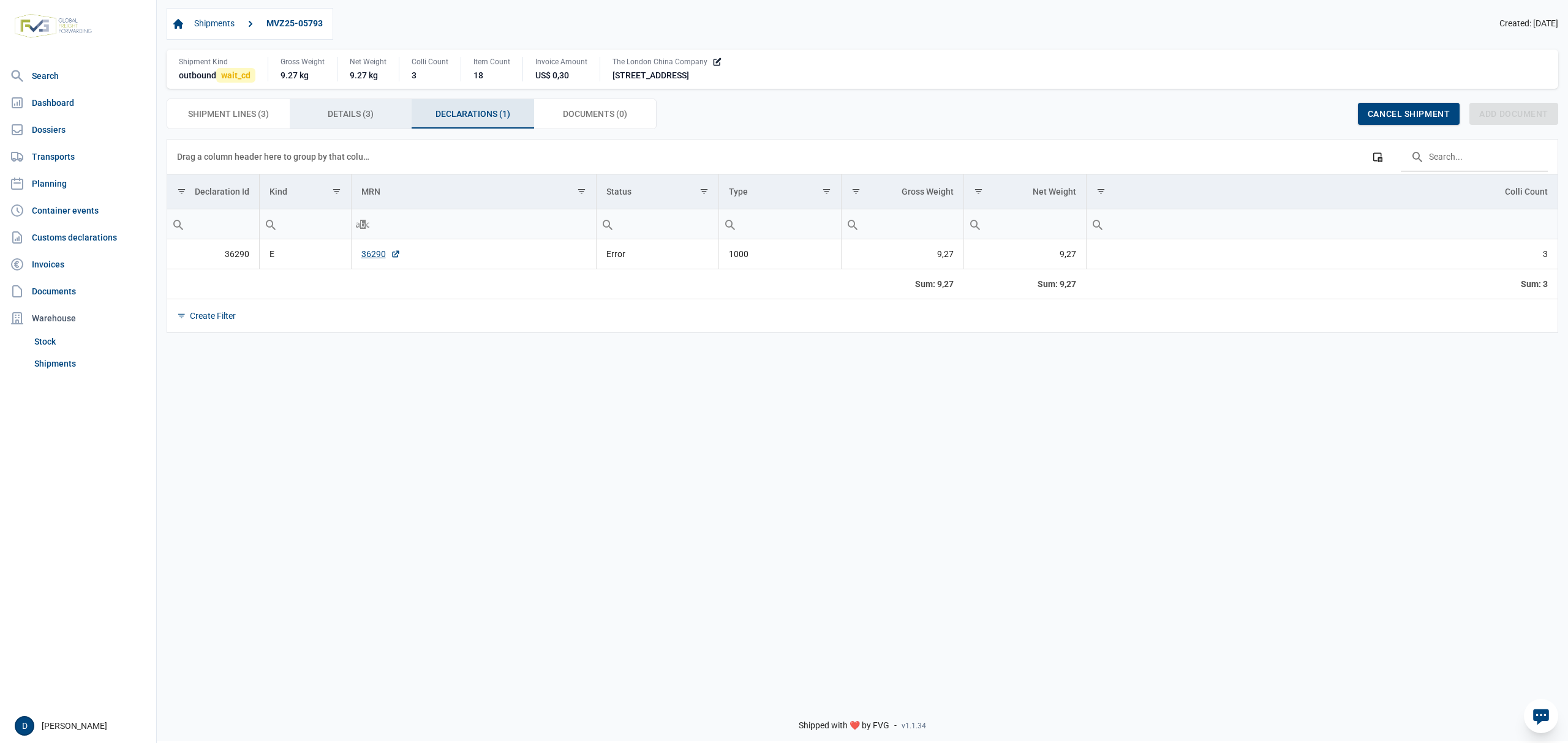
click at [341, 122] on span "Details (3) Details (3)" at bounding box center [351, 114] width 46 height 15
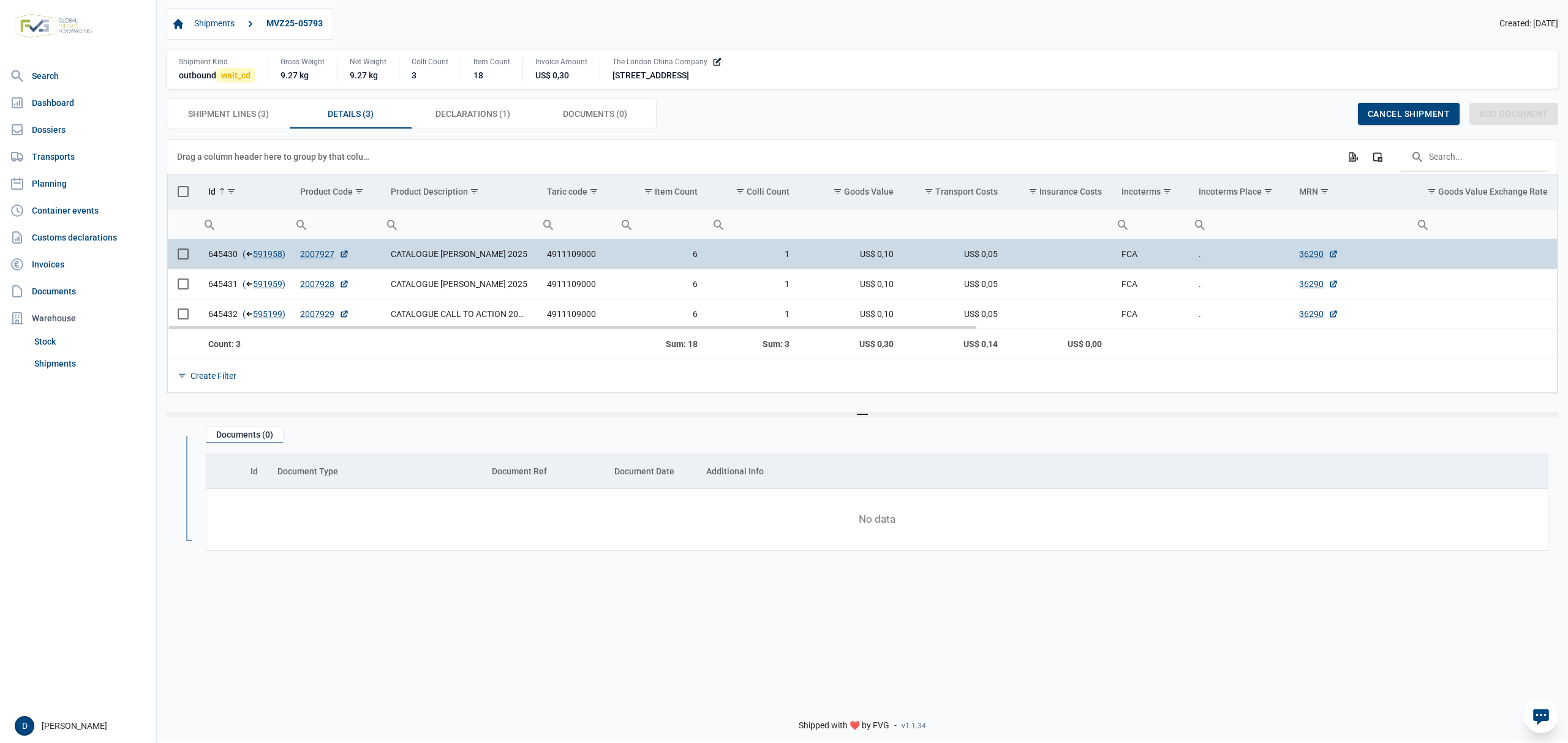
click at [887, 264] on td "US$ 0,10" at bounding box center [851, 255] width 104 height 30
click at [885, 264] on td "US$ 0,10" at bounding box center [851, 255] width 104 height 30
click at [885, 259] on span "US$ 0,10" at bounding box center [876, 254] width 34 height 12
click at [881, 260] on span "US$ 0,10" at bounding box center [876, 254] width 34 height 12
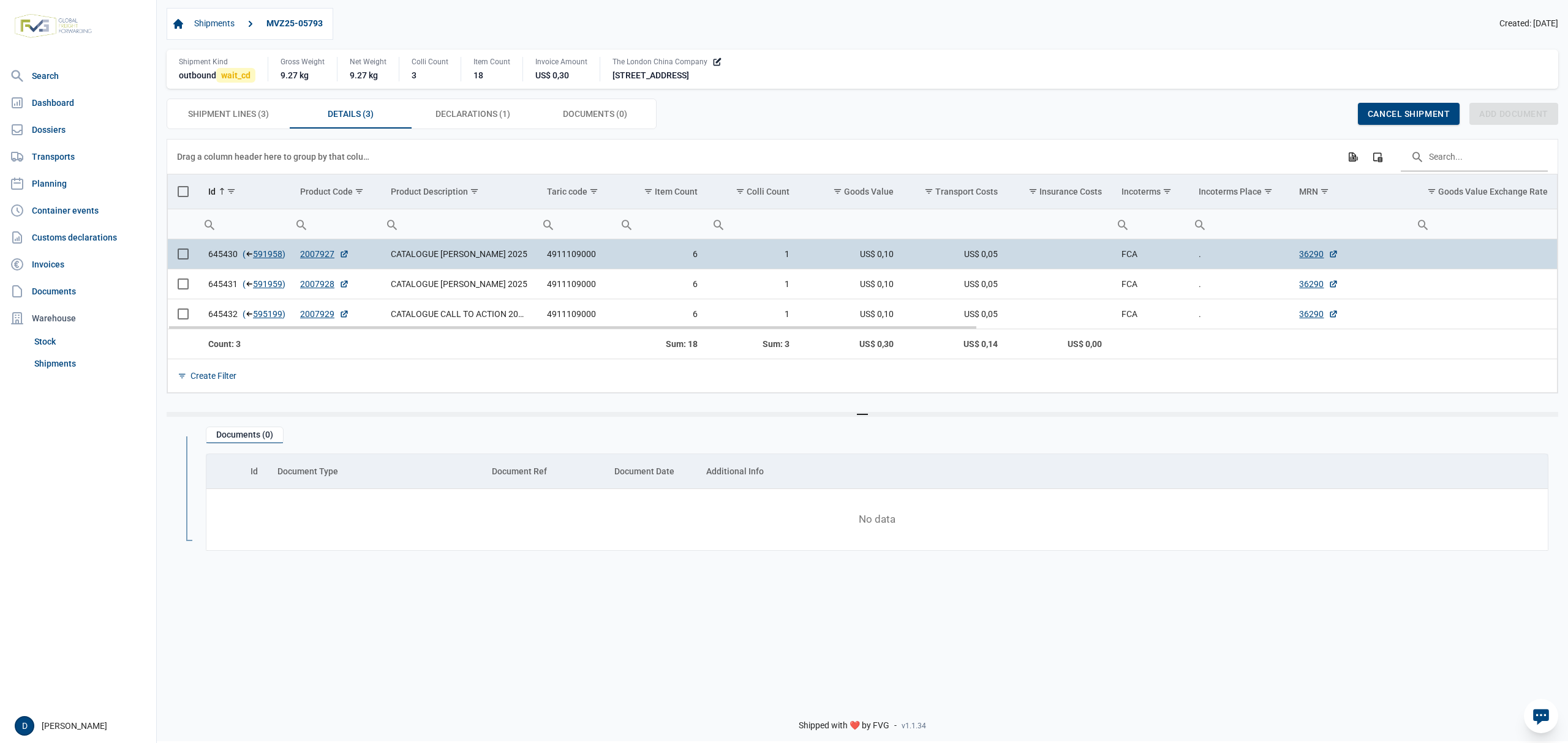
click at [881, 260] on span "US$ 0,10" at bounding box center [876, 254] width 34 height 12
click at [880, 260] on span "US$ 0,10" at bounding box center [876, 254] width 34 height 12
click at [561, 66] on div "Invoice Amount" at bounding box center [561, 61] width 52 height 10
click at [557, 77] on div "US$ 0,30" at bounding box center [561, 75] width 52 height 12
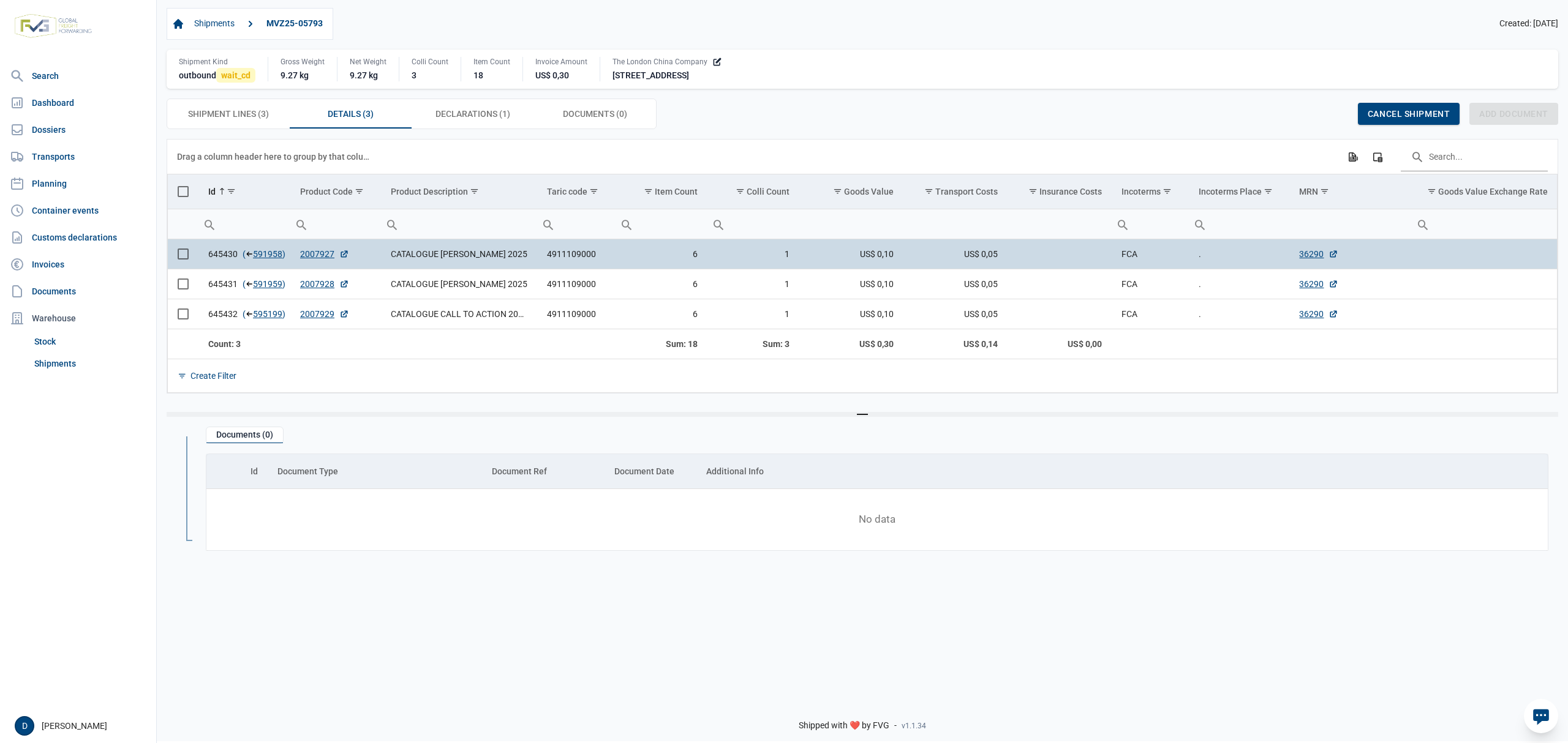
drag, startPoint x: 557, startPoint y: 77, endPoint x: 966, endPoint y: 57, distance: 409.5
click at [966, 57] on div "Shipment Kind outbound wait_cd Gross Weight 9.27 kg Net Weight 9.27 kg Colli Co…" at bounding box center [862, 69] width 1391 height 39
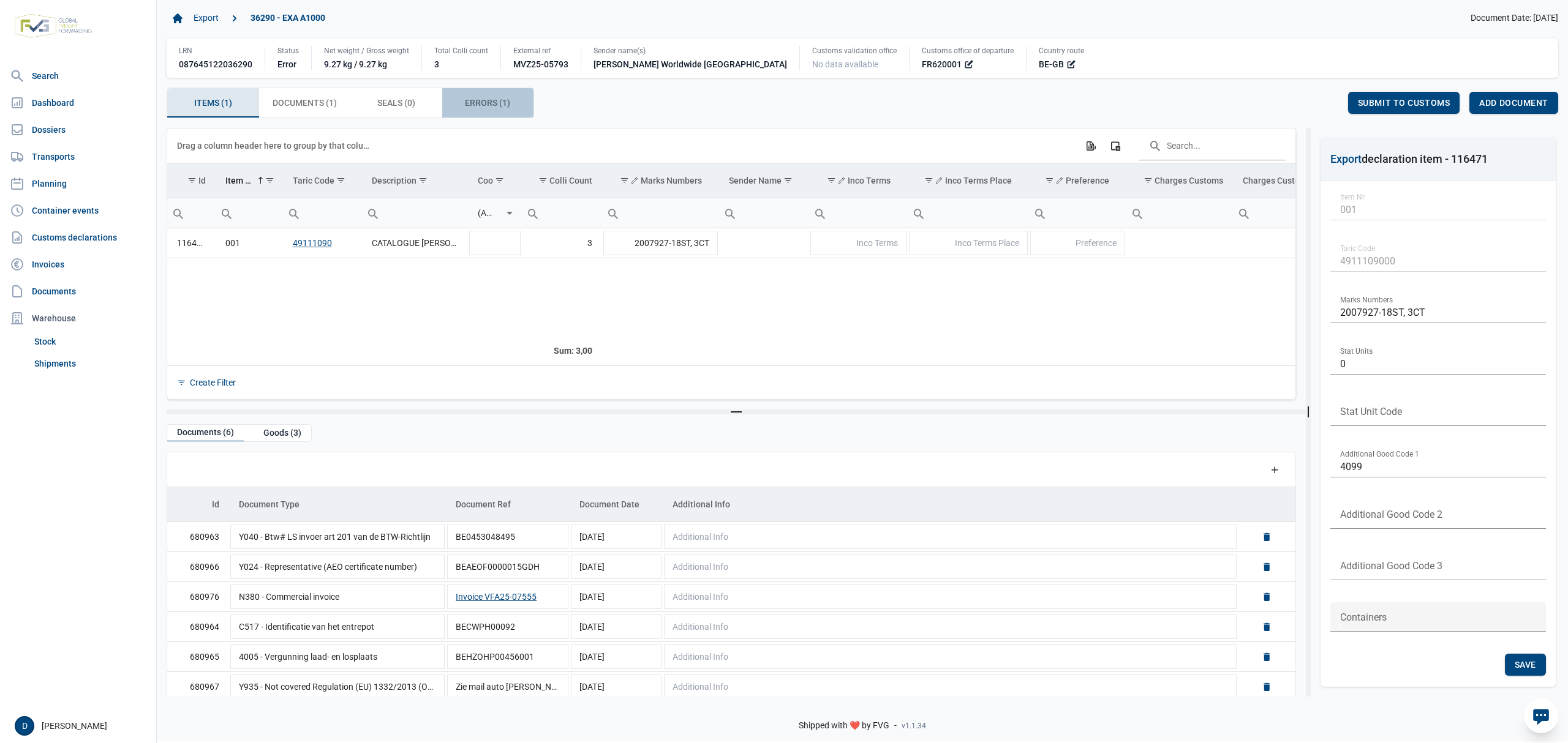
click at [495, 102] on span "Errors (1) Errors (1)" at bounding box center [487, 103] width 45 height 15
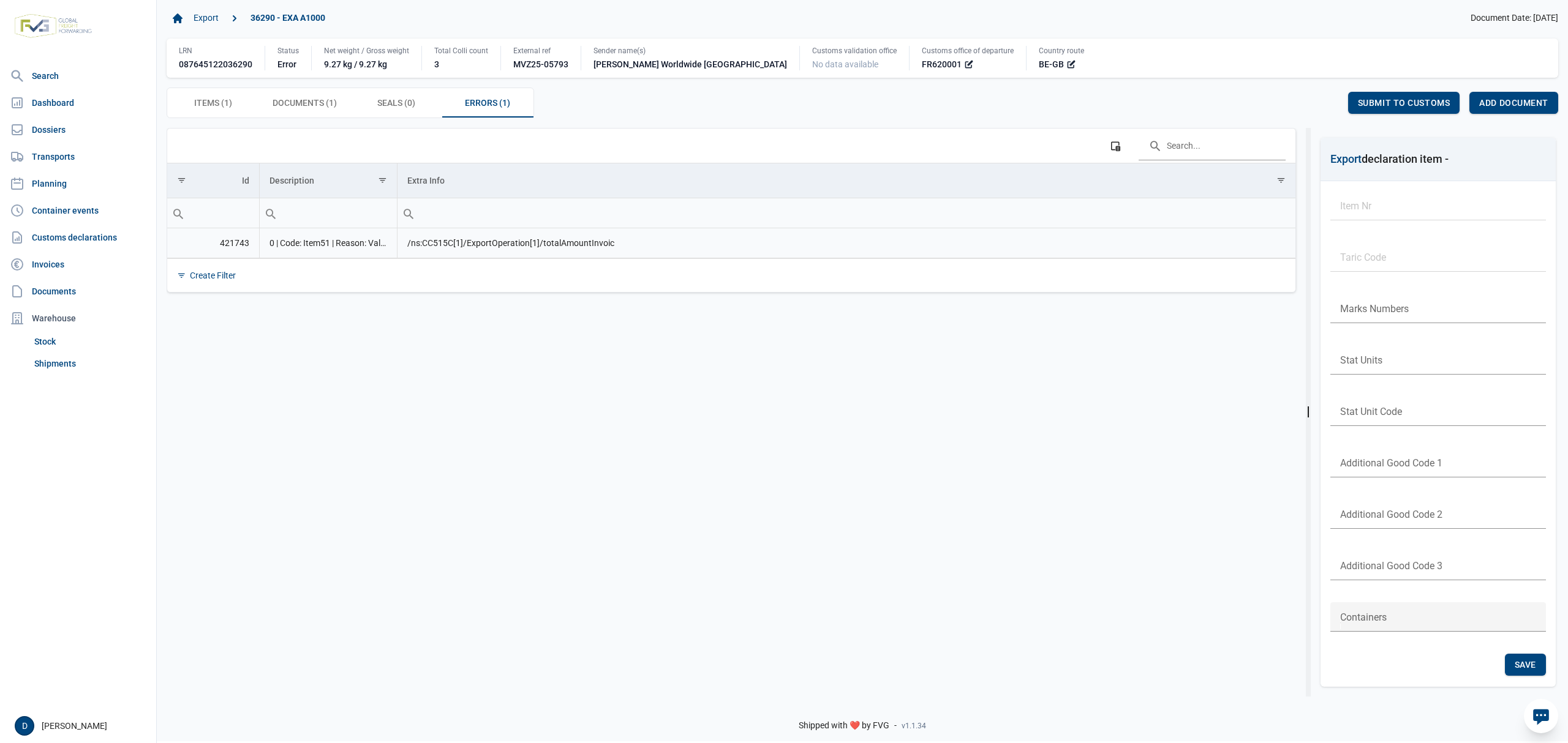
click at [226, 246] on td "421743" at bounding box center [212, 243] width 91 height 30
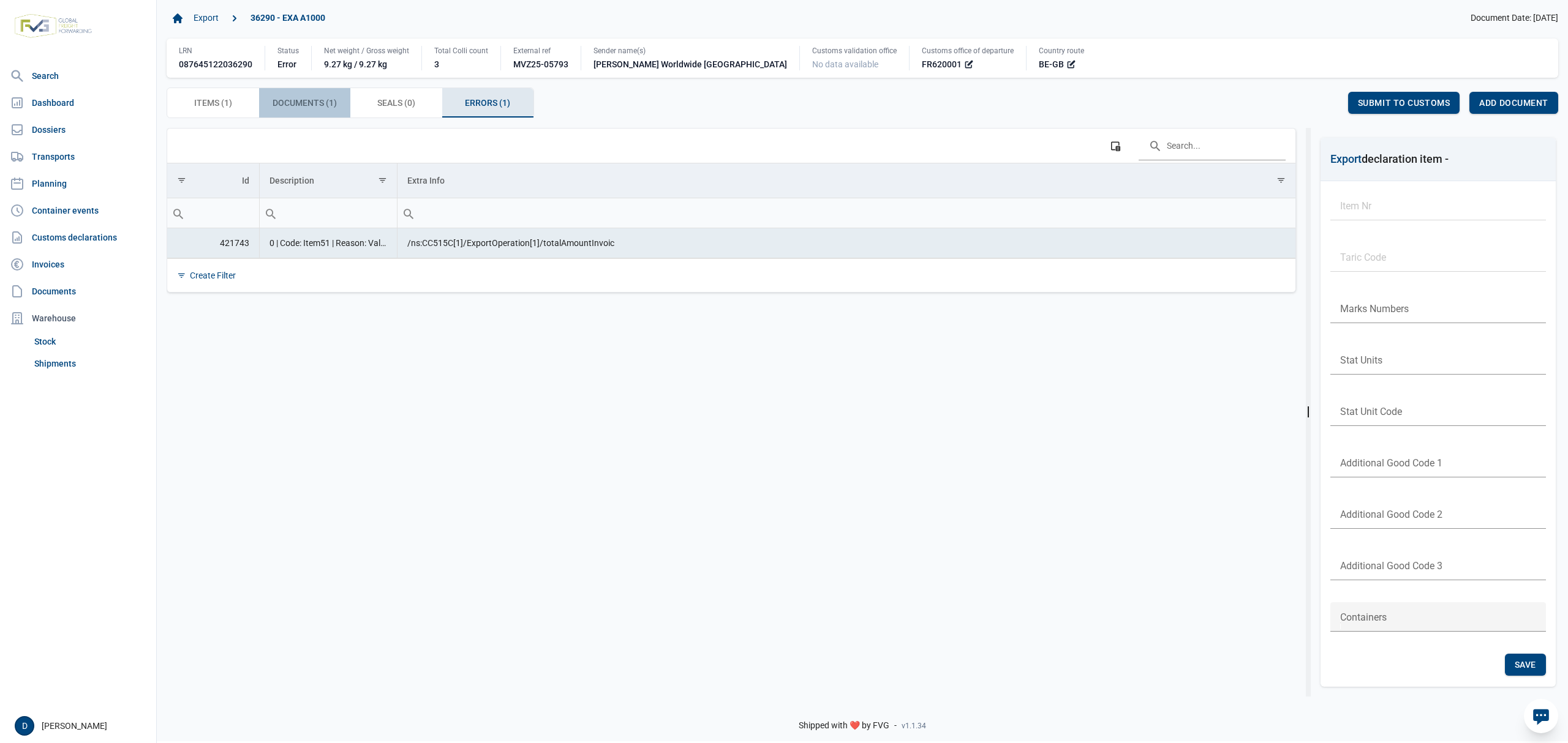
click at [309, 110] on span "Documents (1) Documents (1)" at bounding box center [305, 103] width 64 height 15
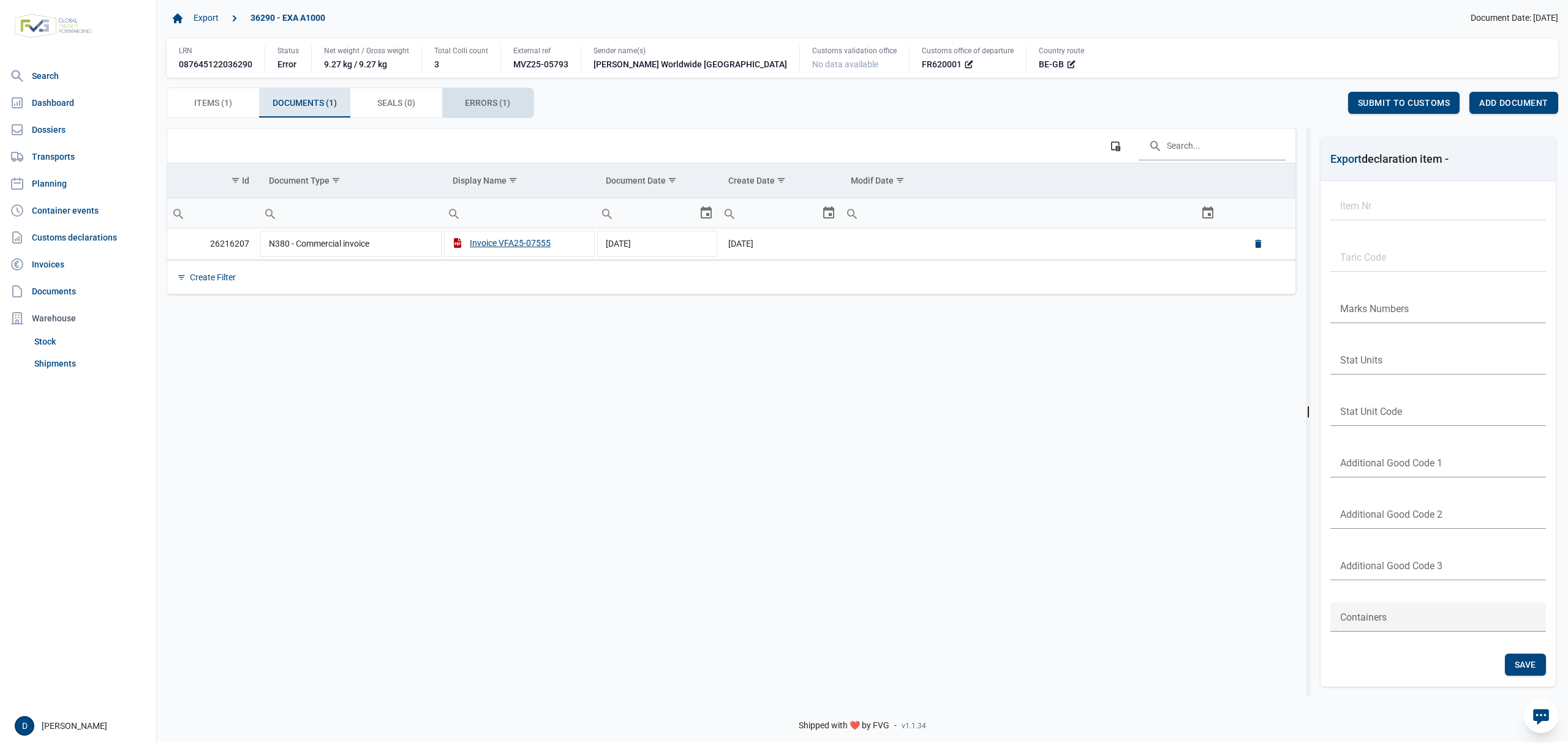
click at [491, 109] on span "Errors (1) Errors (1)" at bounding box center [487, 103] width 45 height 15
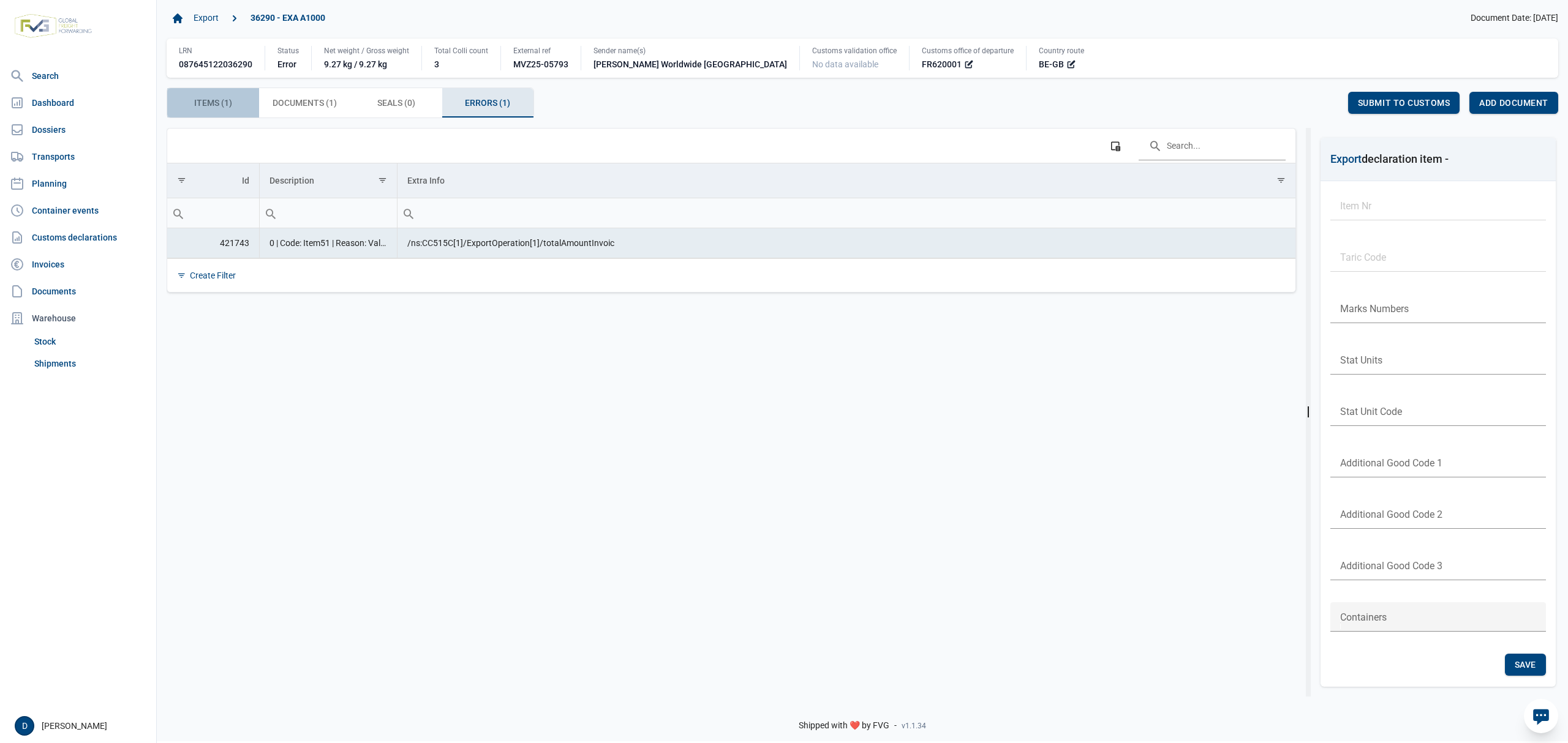
click at [234, 99] on div "Items (1) Items (1)" at bounding box center [212, 102] width 91 height 29
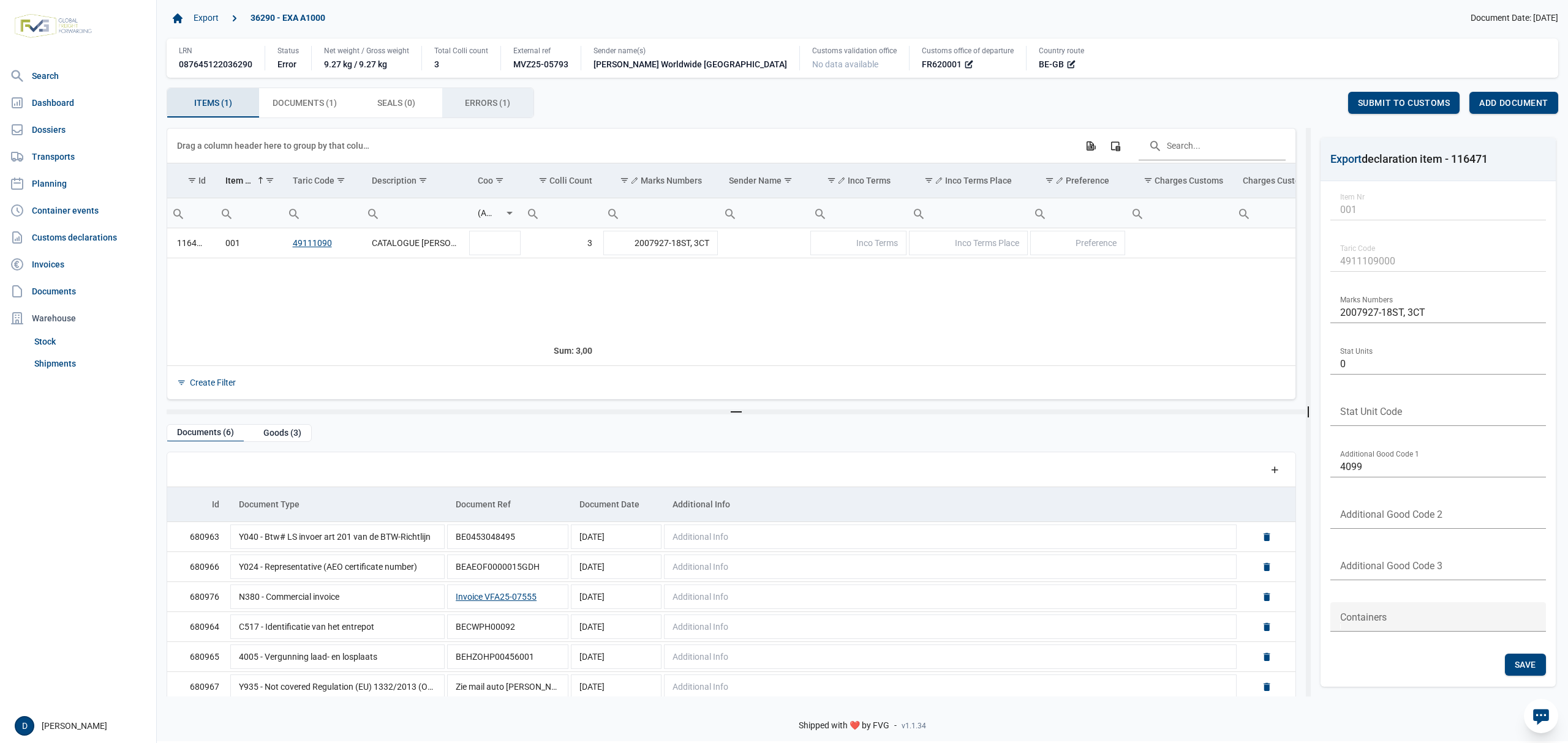
click at [485, 99] on span "Errors (1) Errors (1)" at bounding box center [487, 103] width 45 height 15
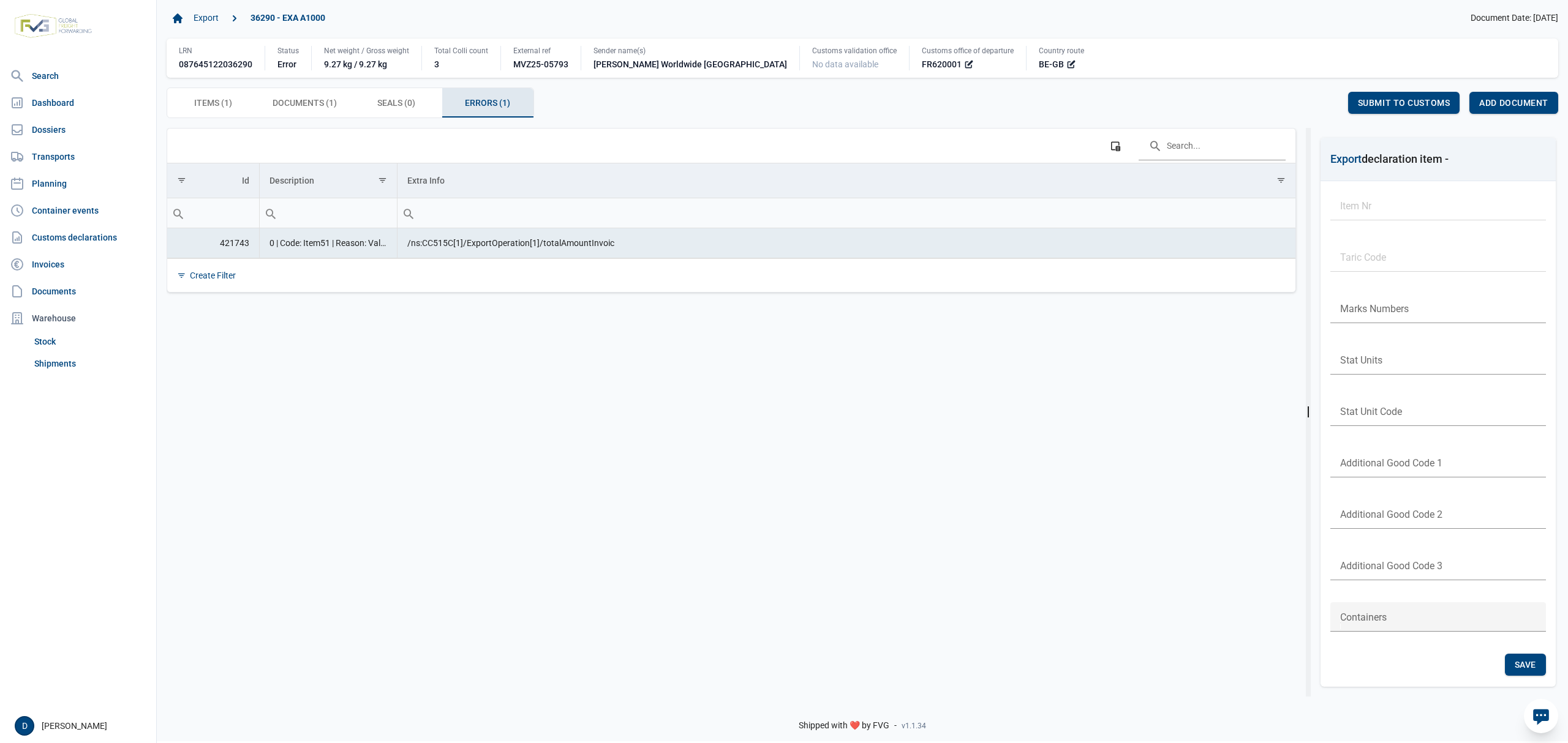
click at [297, 241] on td "0 | Code: Item51 | Reason: Value '0' is not facet-valid with respect to pattern…" at bounding box center [328, 243] width 138 height 30
click at [292, 99] on span "Documents (1) Documents (1)" at bounding box center [305, 103] width 64 height 15
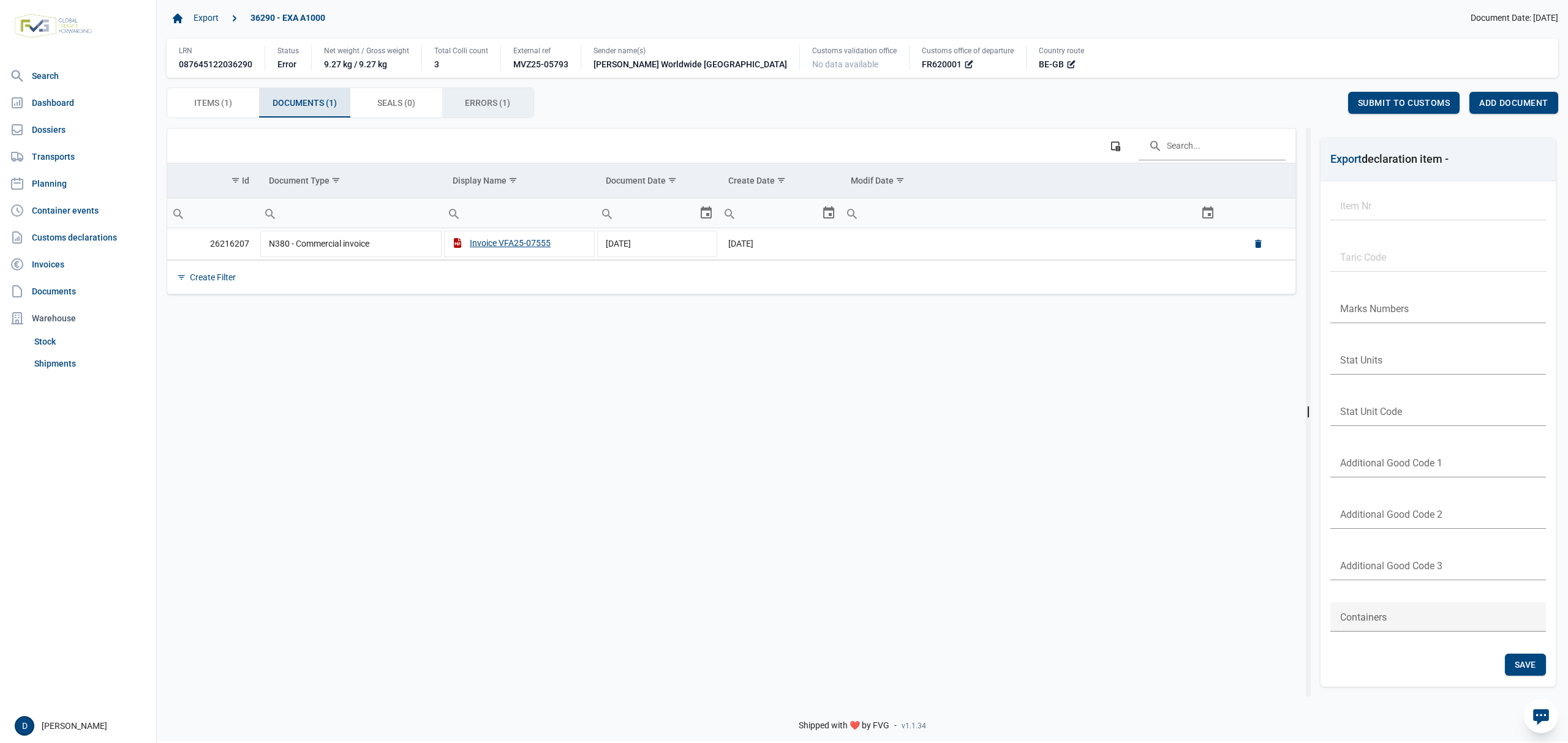
click at [498, 97] on span "Errors (1) Errors (1)" at bounding box center [487, 103] width 45 height 15
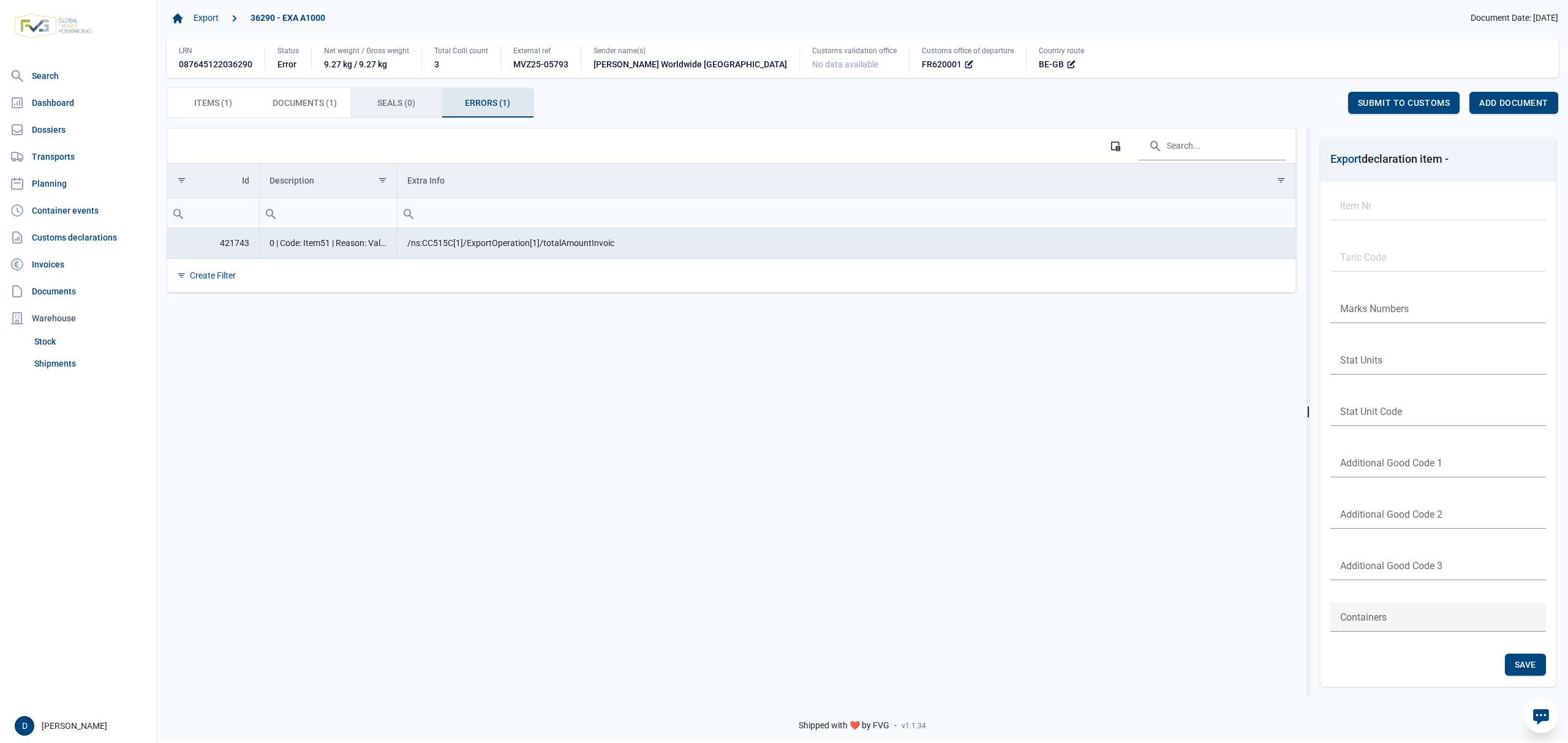
click at [400, 103] on span "Seals (0) Seals (0)" at bounding box center [396, 103] width 38 height 15
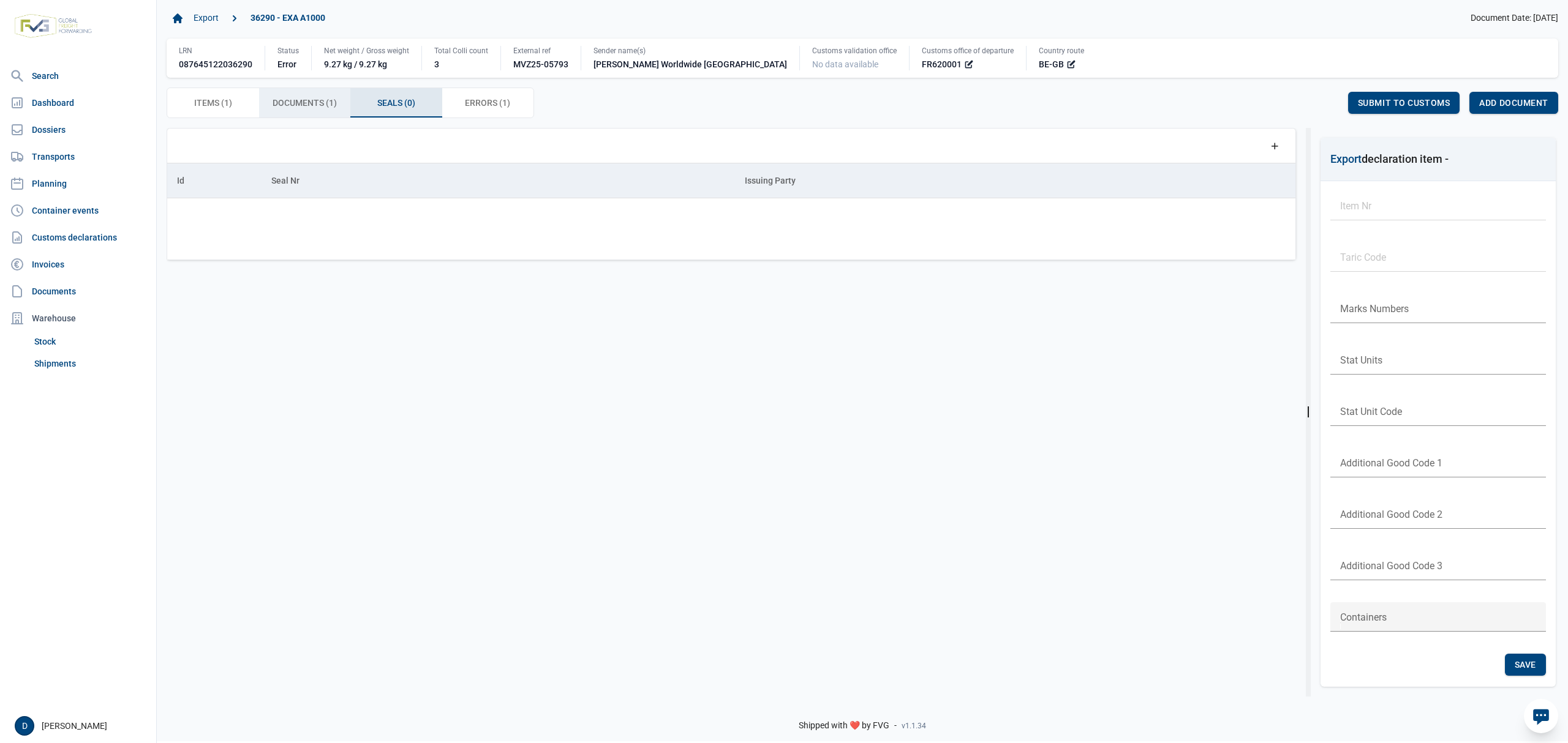
click at [281, 100] on span "Documents (1) Documents (1)" at bounding box center [305, 103] width 64 height 15
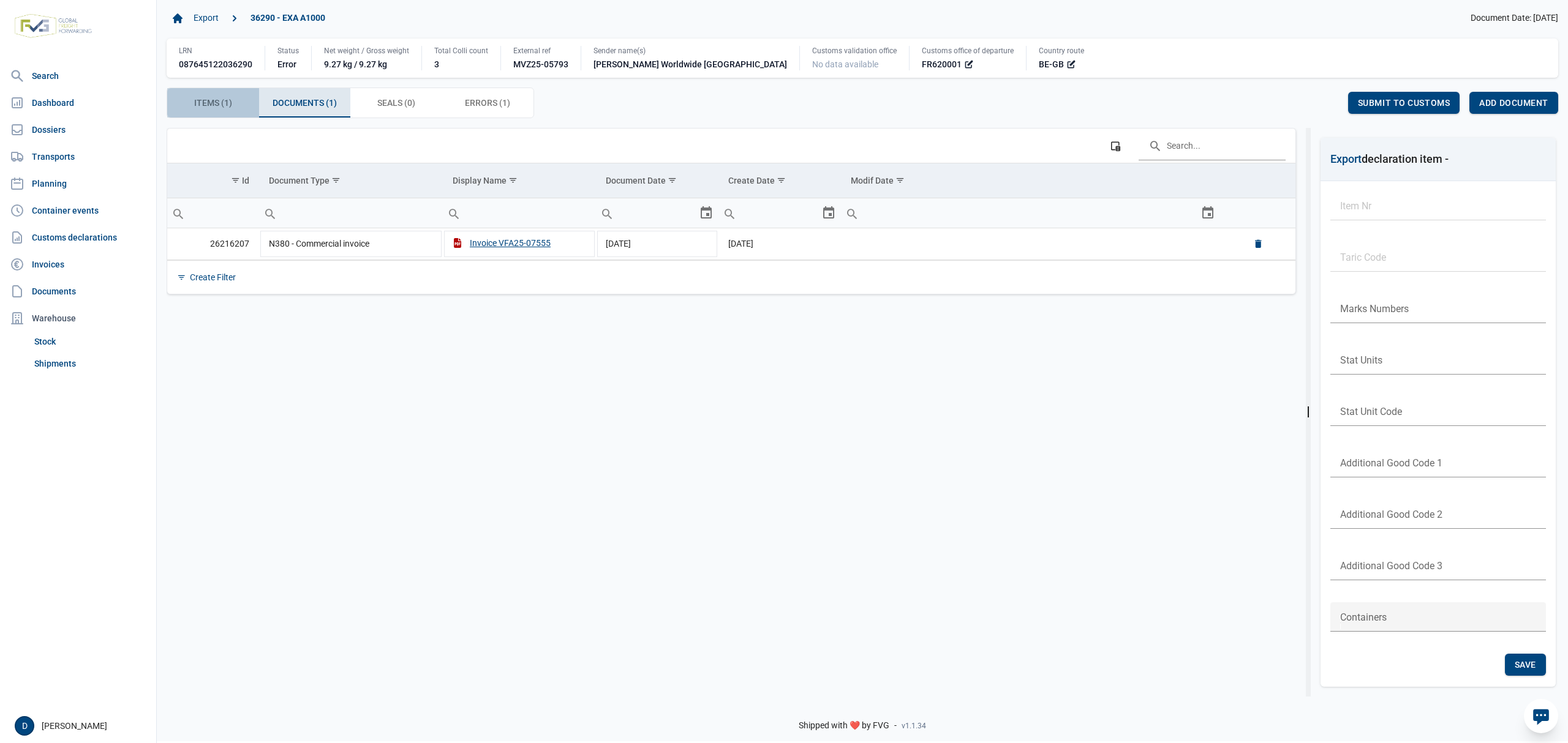
drag, startPoint x: 209, startPoint y: 103, endPoint x: 199, endPoint y: 106, distance: 10.4
click at [203, 104] on span "Items (1) Items (1)" at bounding box center [213, 103] width 38 height 15
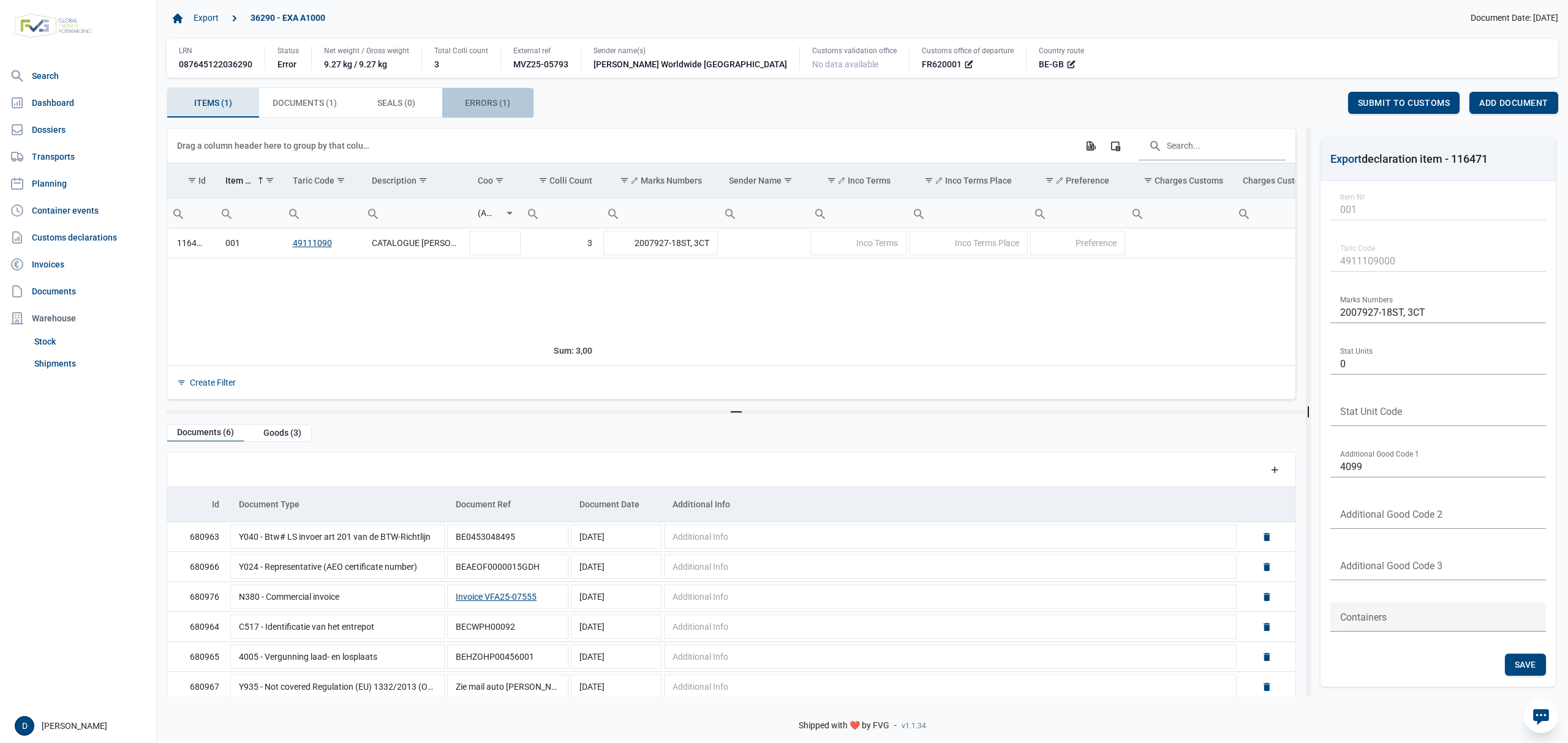
click at [473, 101] on span "Errors (1) Errors (1)" at bounding box center [487, 103] width 45 height 15
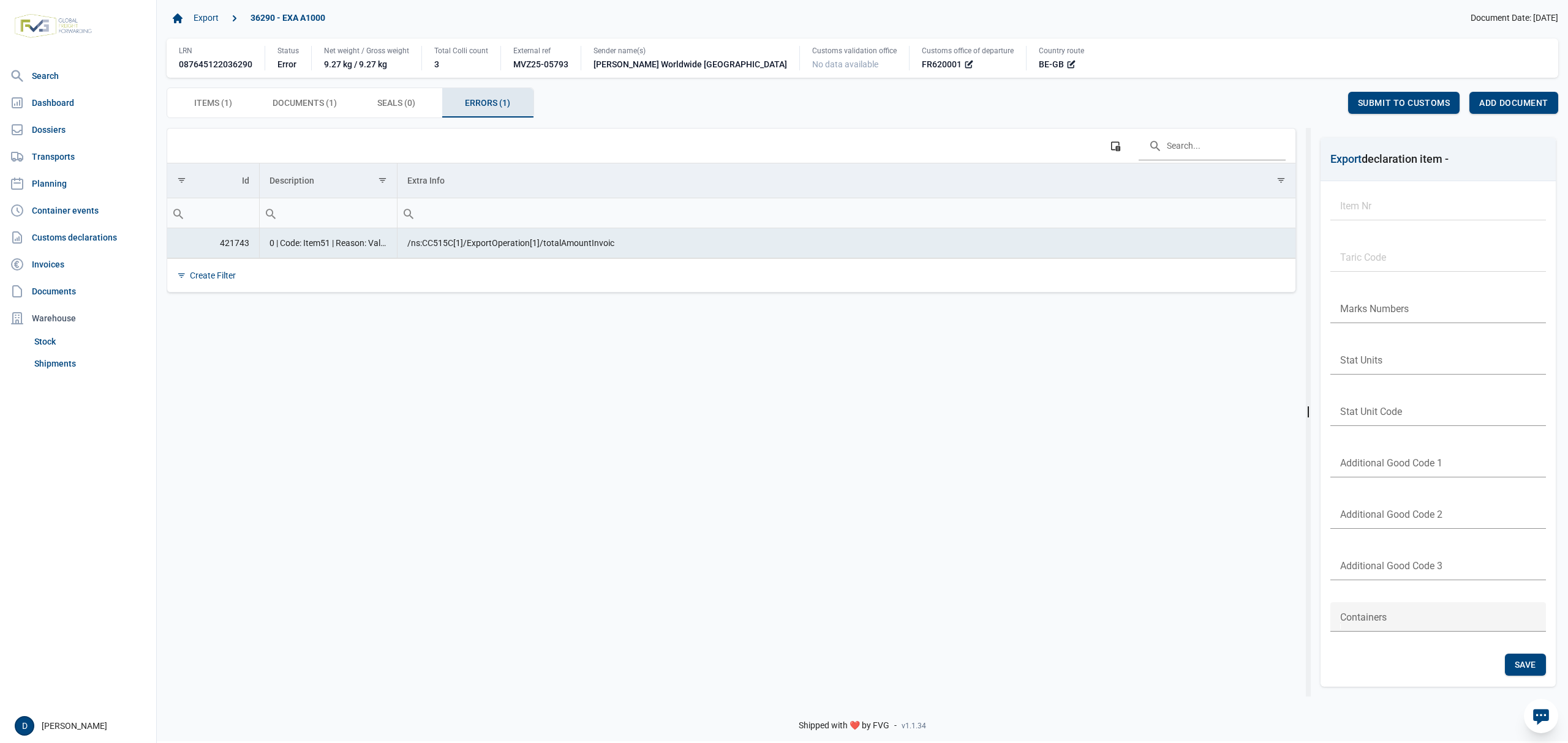
click at [278, 248] on td "0 | Code: Item51 | Reason: Value '0' is not facet-valid with respect to pattern…" at bounding box center [328, 243] width 138 height 30
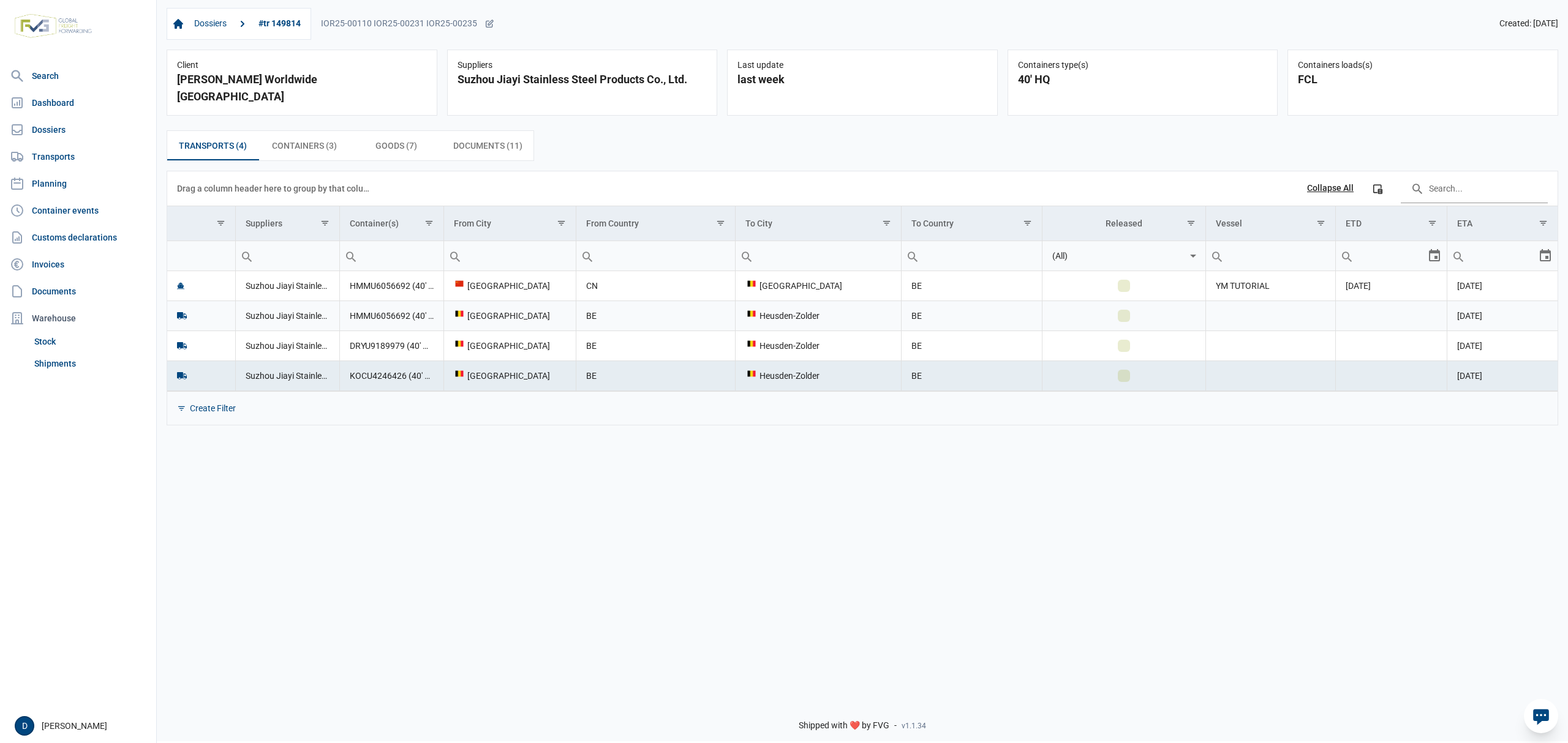
click at [346, 301] on td "HMMU6056692 (40' HQ)" at bounding box center [391, 316] width 104 height 30
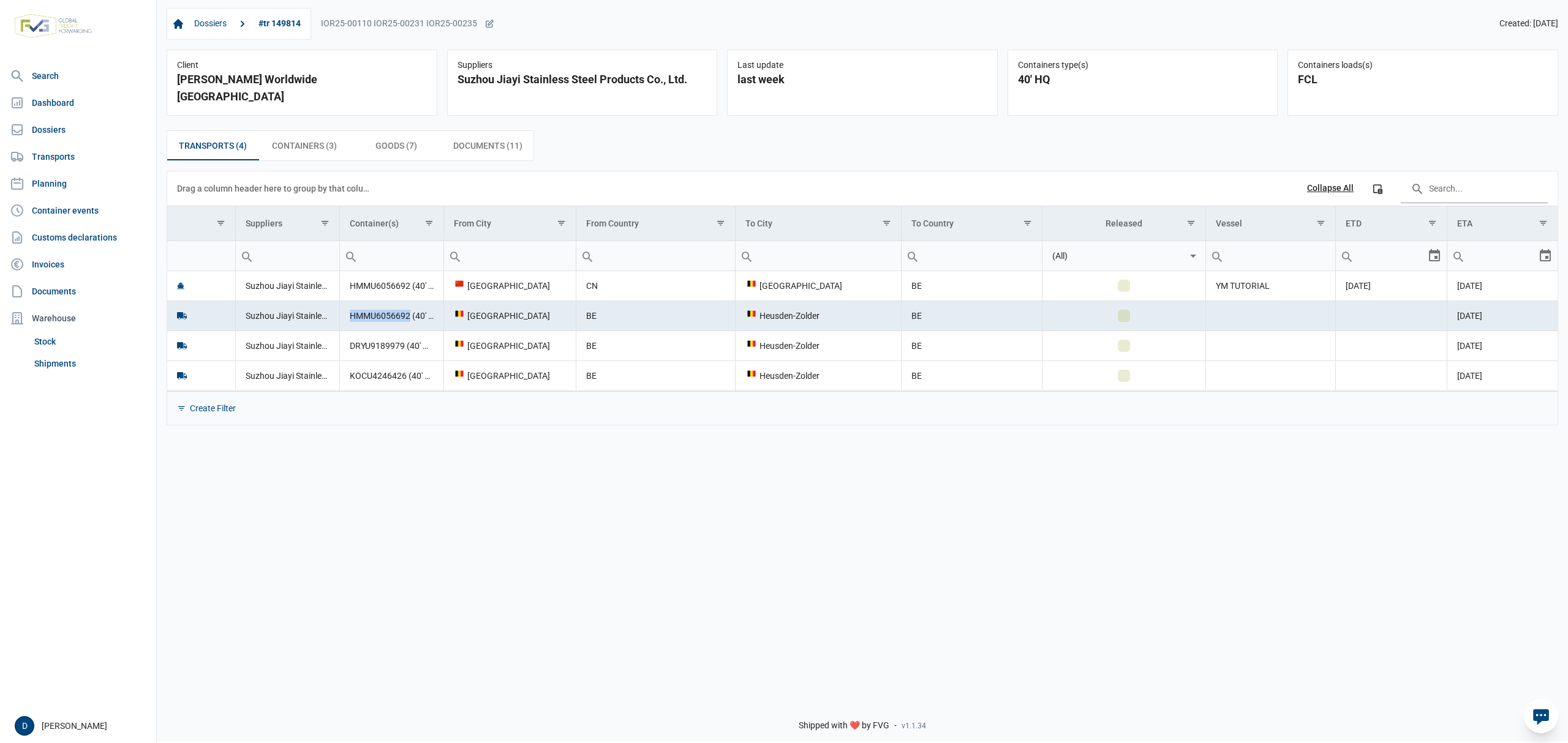
drag, startPoint x: 352, startPoint y: 303, endPoint x: 410, endPoint y: 305, distance: 58.0
click at [410, 305] on td "HMMU6056692 (40' HQ)" at bounding box center [391, 316] width 104 height 30
copy td "HMMU6056692"
click at [360, 330] on td "DRYU9189979 (40' HQ)" at bounding box center [391, 345] width 104 height 30
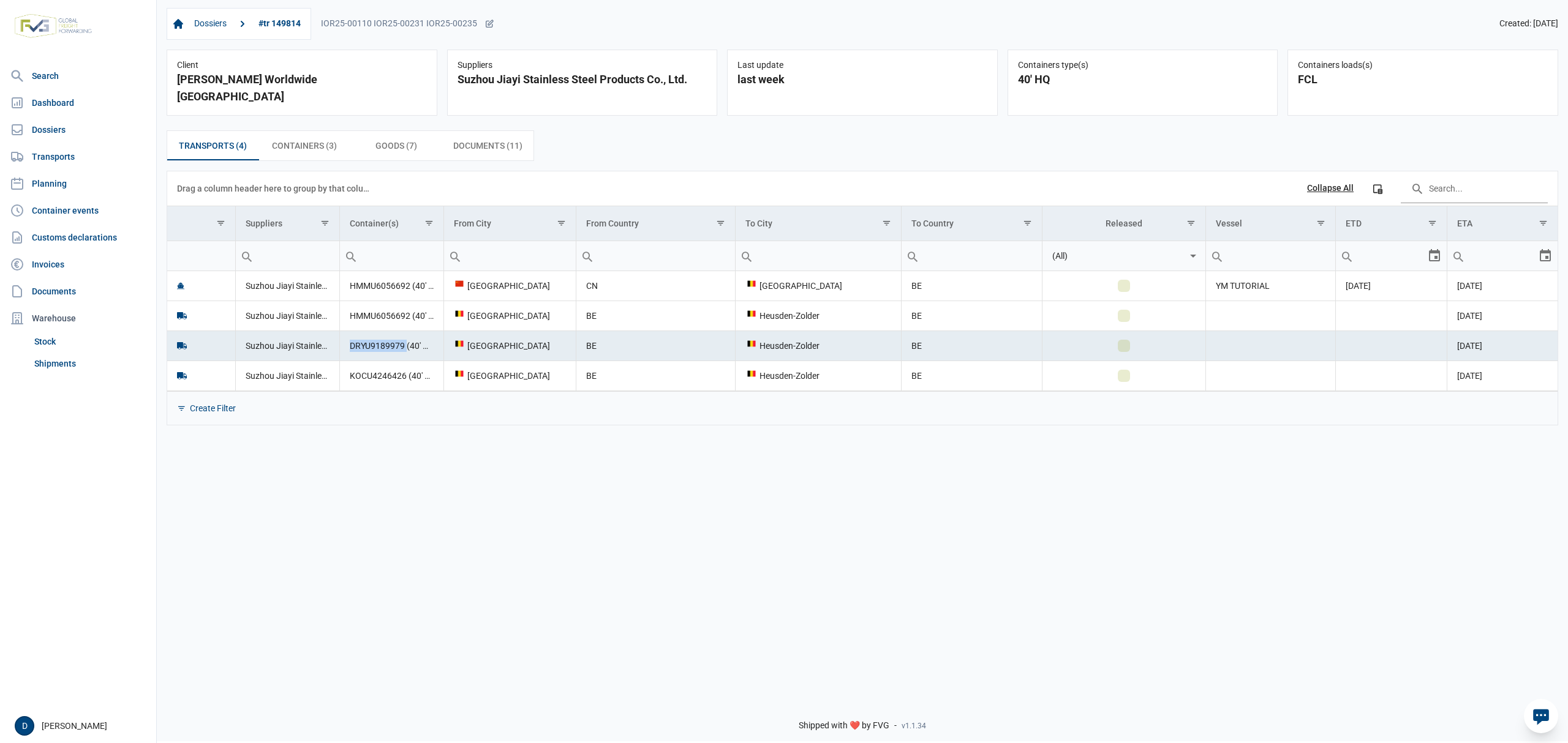
drag, startPoint x: 349, startPoint y: 336, endPoint x: 408, endPoint y: 335, distance: 59.0
click at [408, 335] on td "DRYU9189979 (40' HQ)" at bounding box center [391, 345] width 104 height 30
copy td "DRYU9189979"
click at [380, 338] on td "DRYU9189979 (40' HQ)" at bounding box center [391, 345] width 104 height 30
click at [353, 334] on td "DRYU9189979 (40' HQ)" at bounding box center [391, 345] width 104 height 30
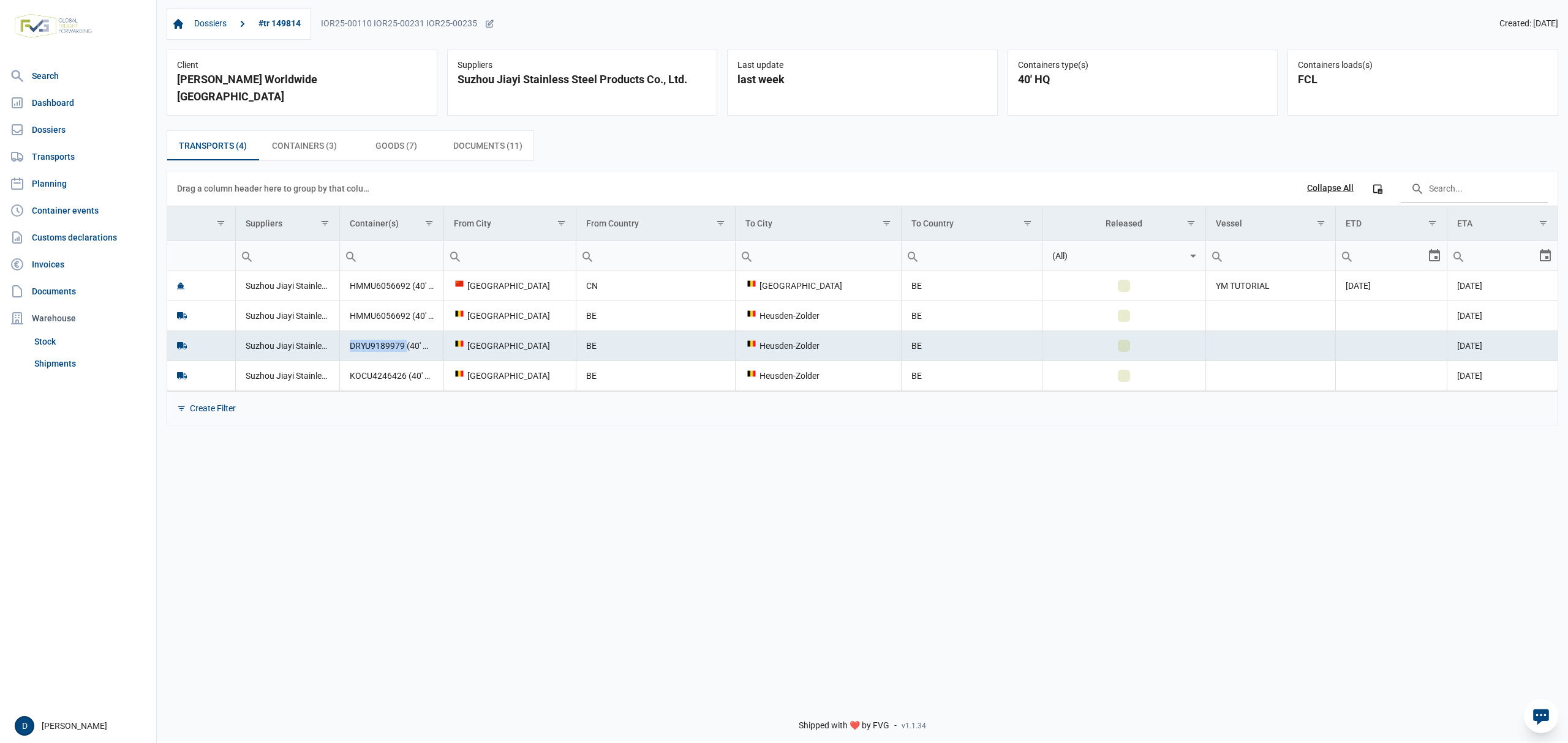
drag, startPoint x: 348, startPoint y: 336, endPoint x: 407, endPoint y: 338, distance: 59.0
click at [407, 338] on td "DRYU9189979 (40' HQ)" at bounding box center [391, 345] width 104 height 30
copy td "DRYU9189979"
